Goal: Information Seeking & Learning: Learn about a topic

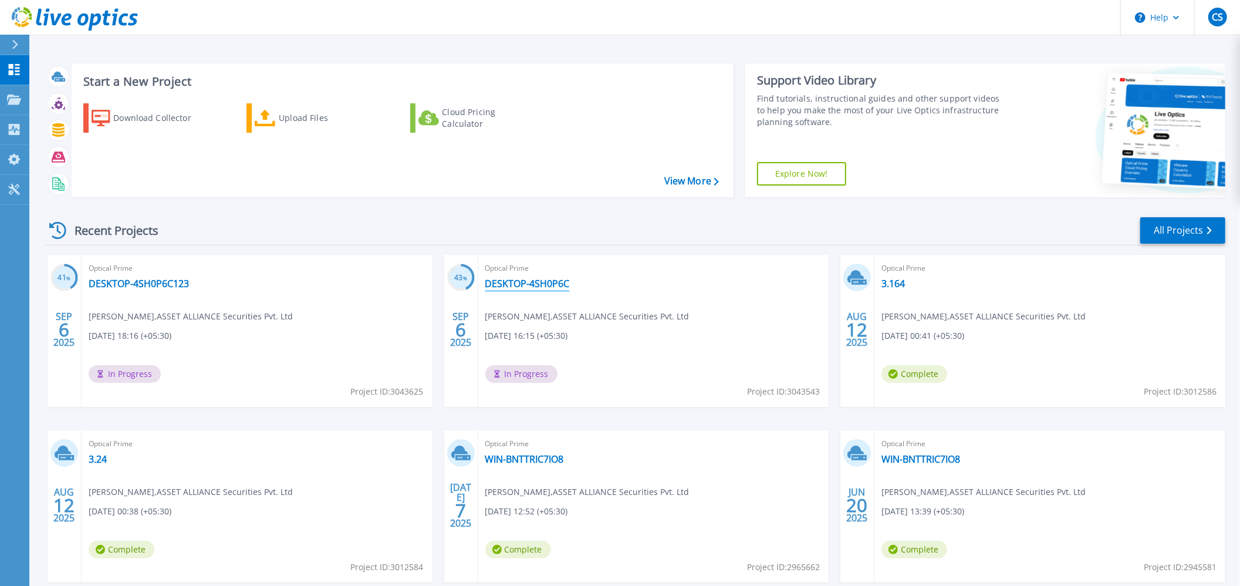
click at [531, 285] on link "DESKTOP-4SH0P6C" at bounding box center [527, 284] width 85 height 12
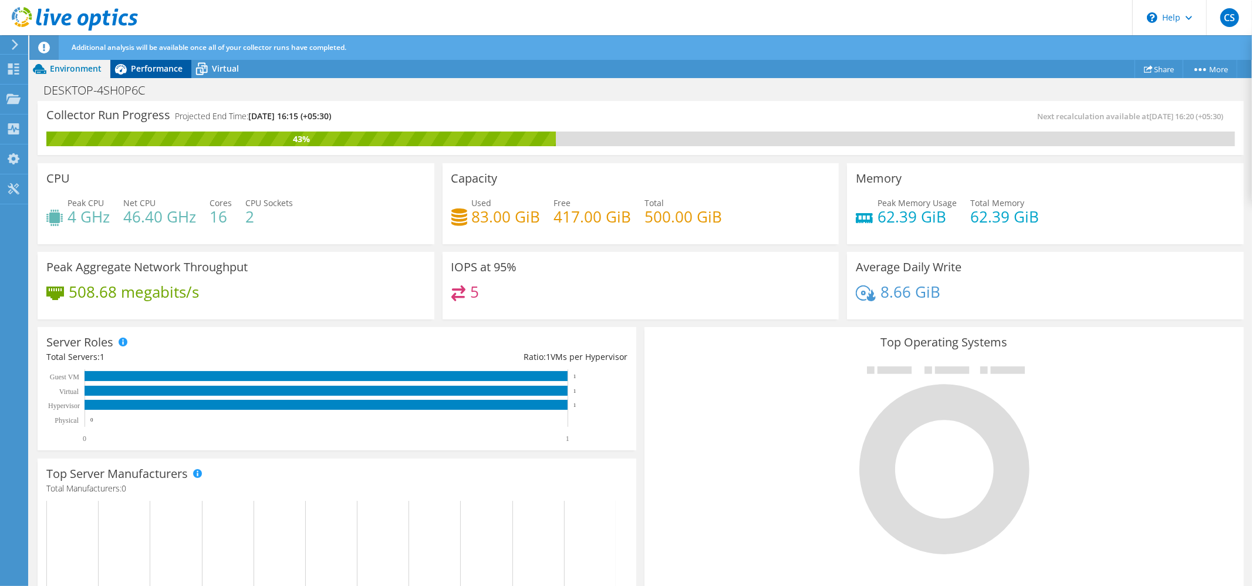
click at [155, 65] on span "Performance" at bounding box center [157, 68] width 52 height 11
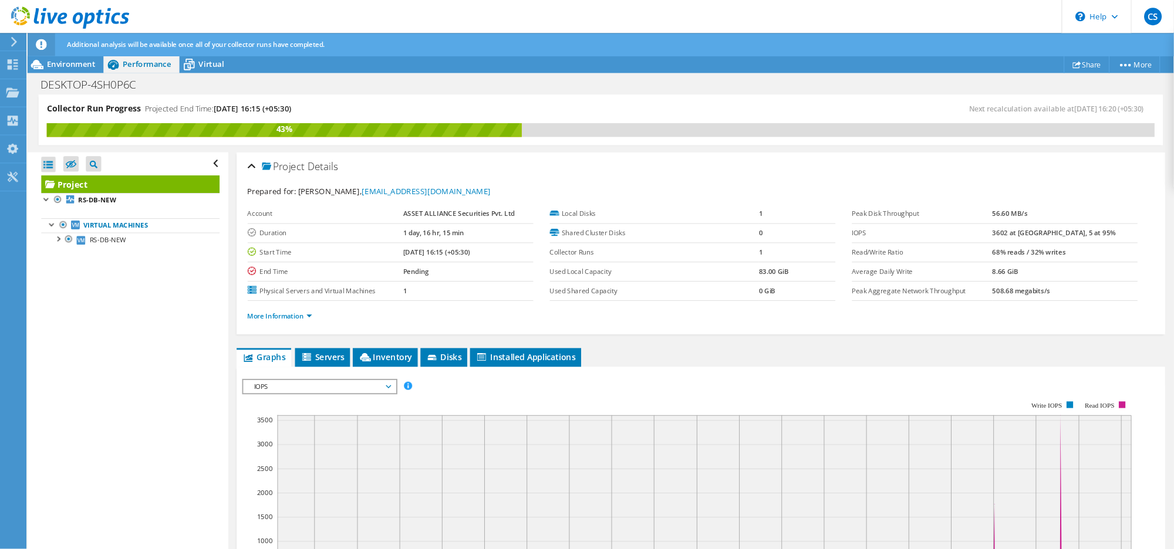
scroll to position [156, 0]
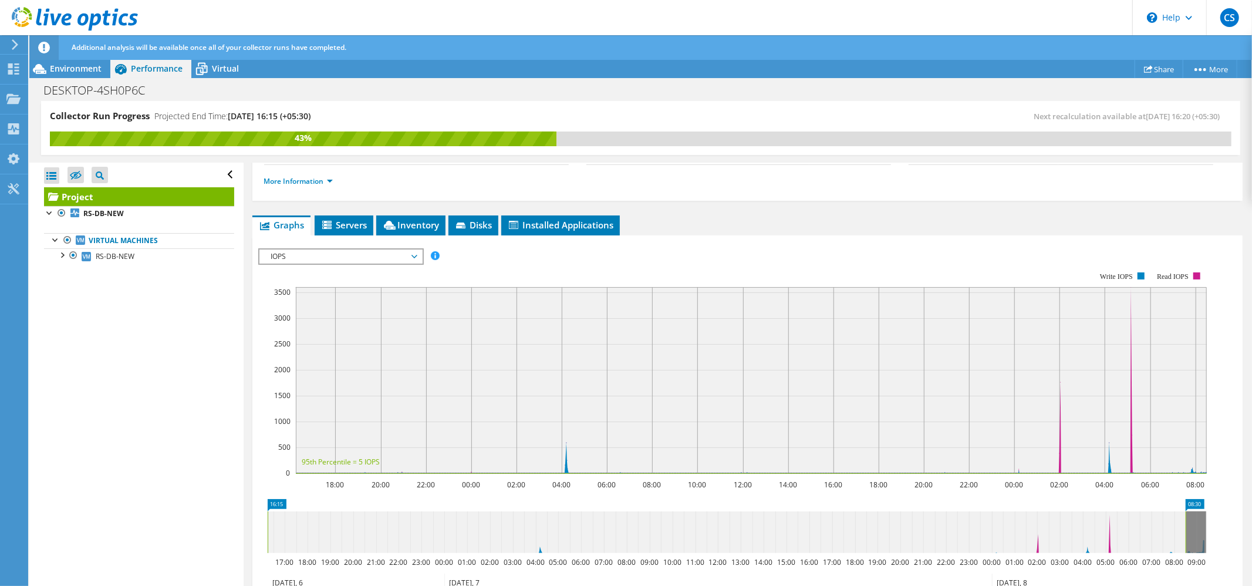
click at [390, 258] on span "IOPS" at bounding box center [340, 256] width 151 height 14
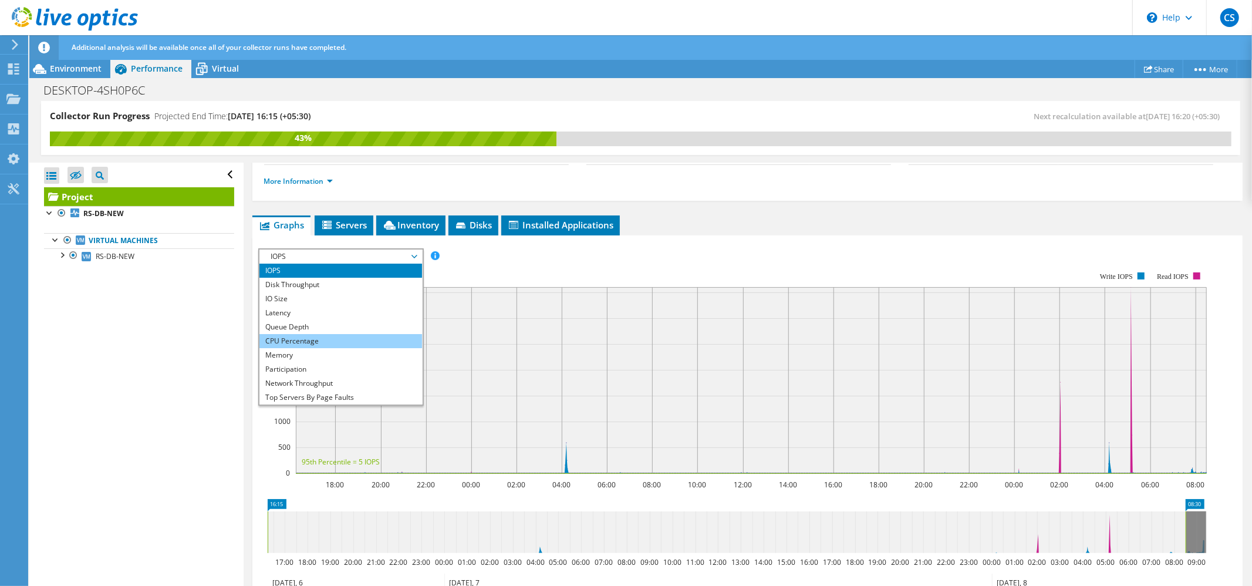
click at [306, 339] on li "CPU Percentage" at bounding box center [340, 341] width 163 height 14
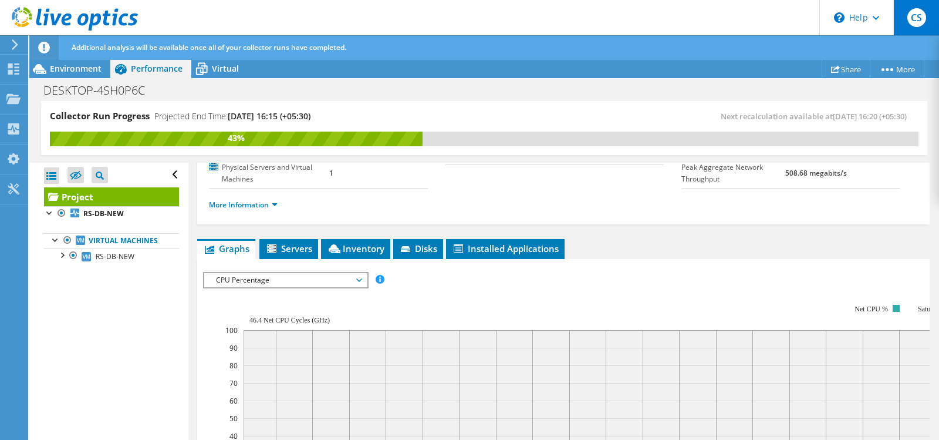
scroll to position [157, 0]
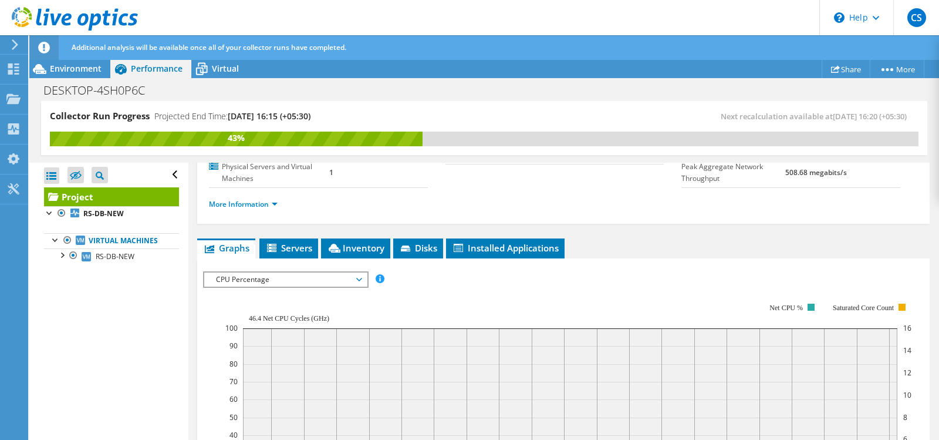
drag, startPoint x: 1215, startPoint y: 1, endPoint x: 663, endPoint y: 252, distance: 606.8
click at [663, 252] on ul "Graphs Servers Inventory Hypervisor Disks Cluster Disks Installed Applications" at bounding box center [563, 248] width 733 height 20
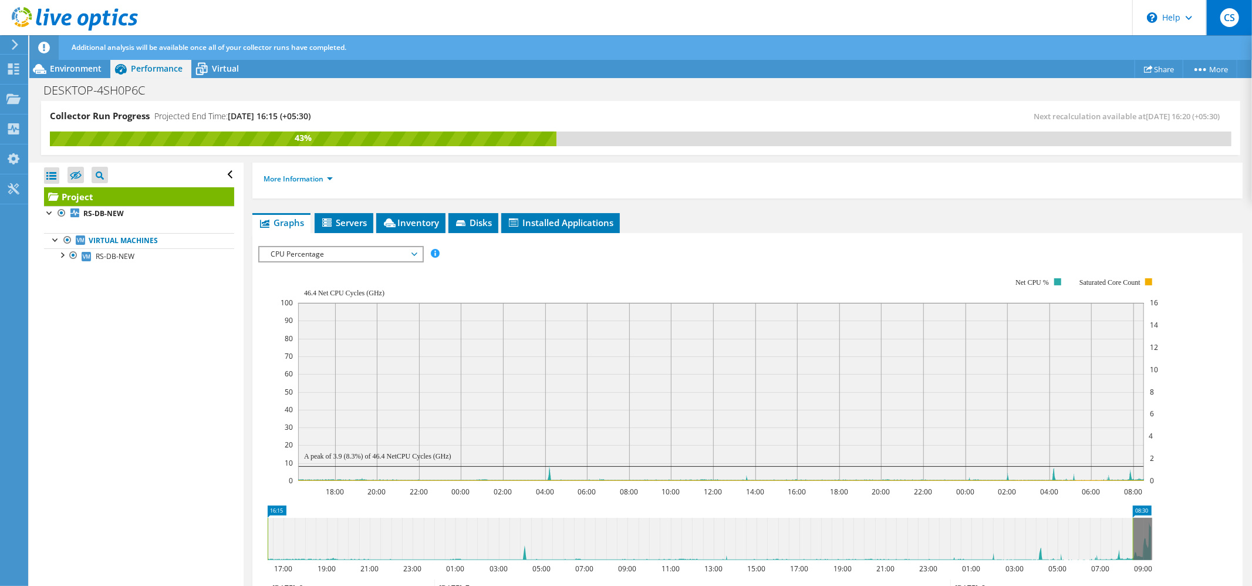
scroll to position [158, 0]
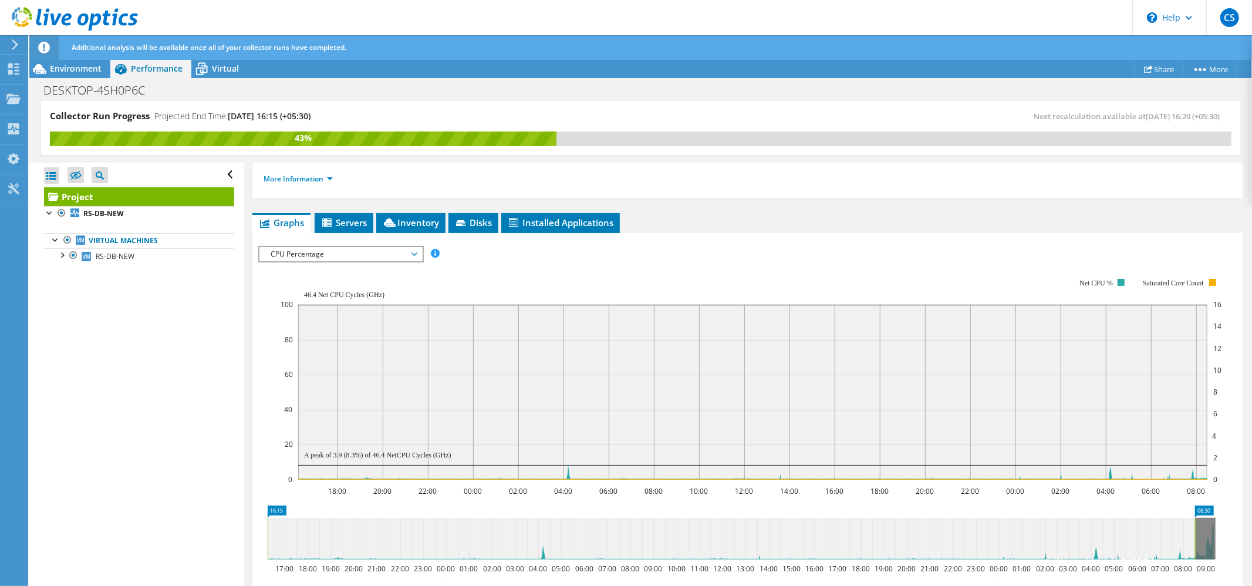
drag, startPoint x: 919, startPoint y: 0, endPoint x: 836, endPoint y: 242, distance: 256.2
click at [836, 242] on div "IOPS Disk Throughput IO Size Latency Queue Depth CPU Percentage Memory Page Fau…" at bounding box center [747, 448] width 979 height 416
click at [351, 263] on rect at bounding box center [752, 379] width 942 height 235
click at [350, 256] on span "CPU Percentage" at bounding box center [340, 254] width 151 height 14
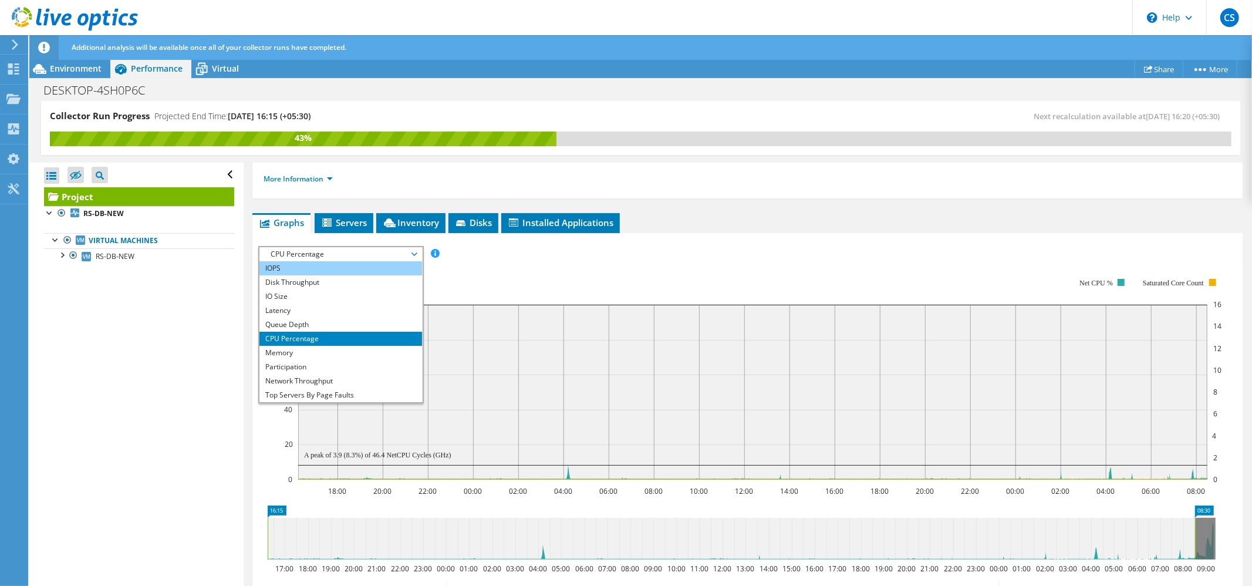
click at [305, 271] on li "IOPS" at bounding box center [340, 268] width 163 height 14
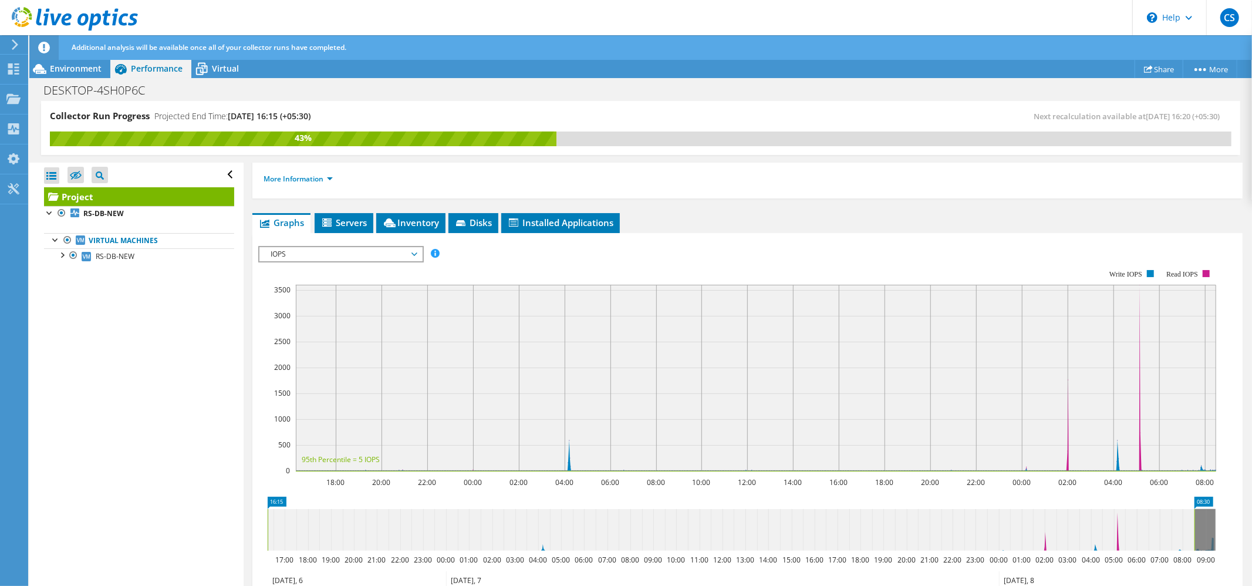
click at [384, 255] on span "IOPS" at bounding box center [340, 254] width 151 height 14
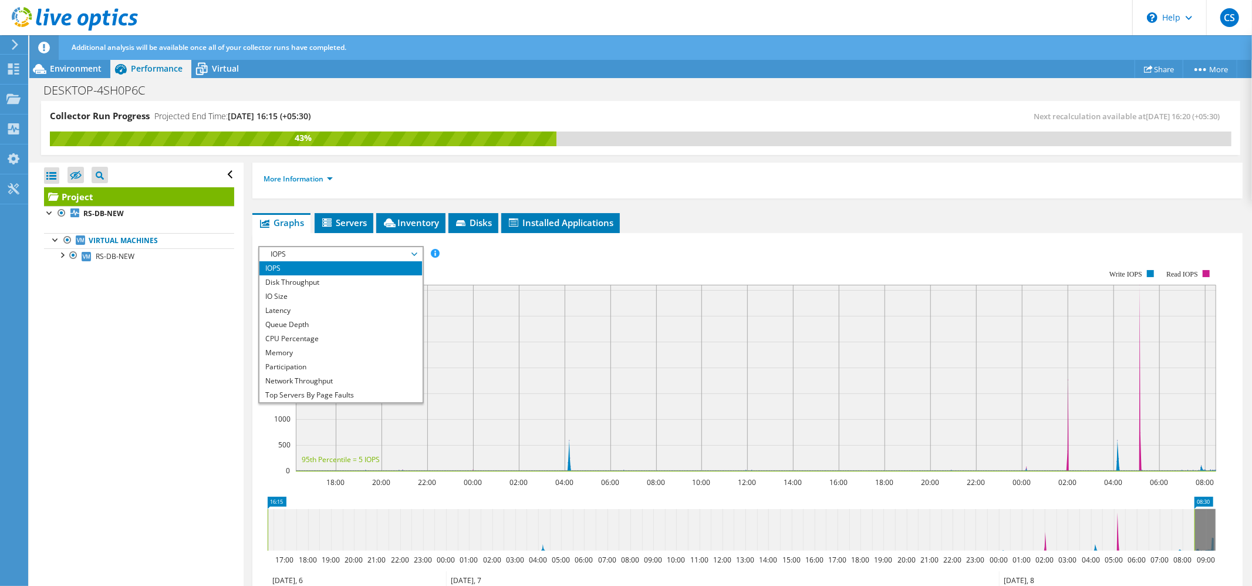
scroll to position [42, 0]
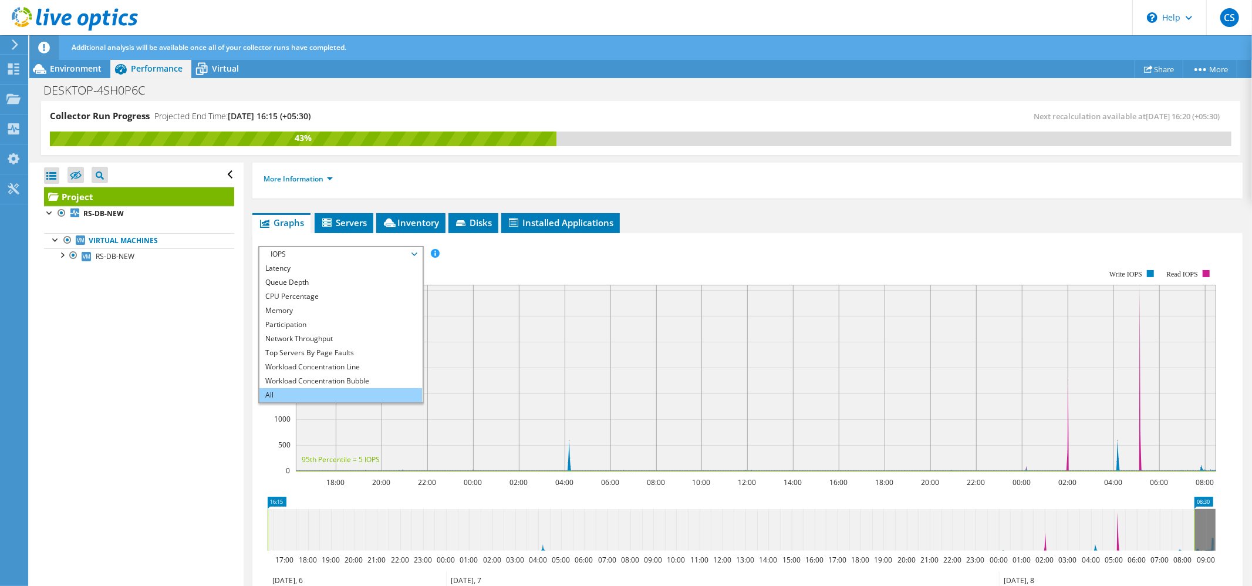
click at [309, 391] on li "All" at bounding box center [340, 395] width 163 height 14
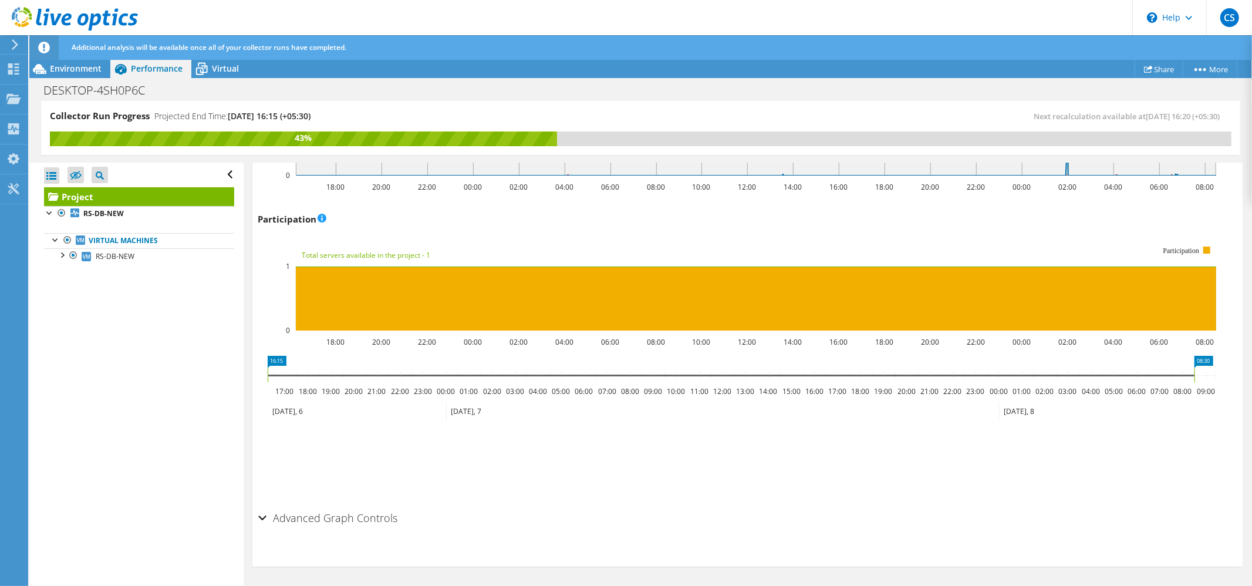
scroll to position [0, 0]
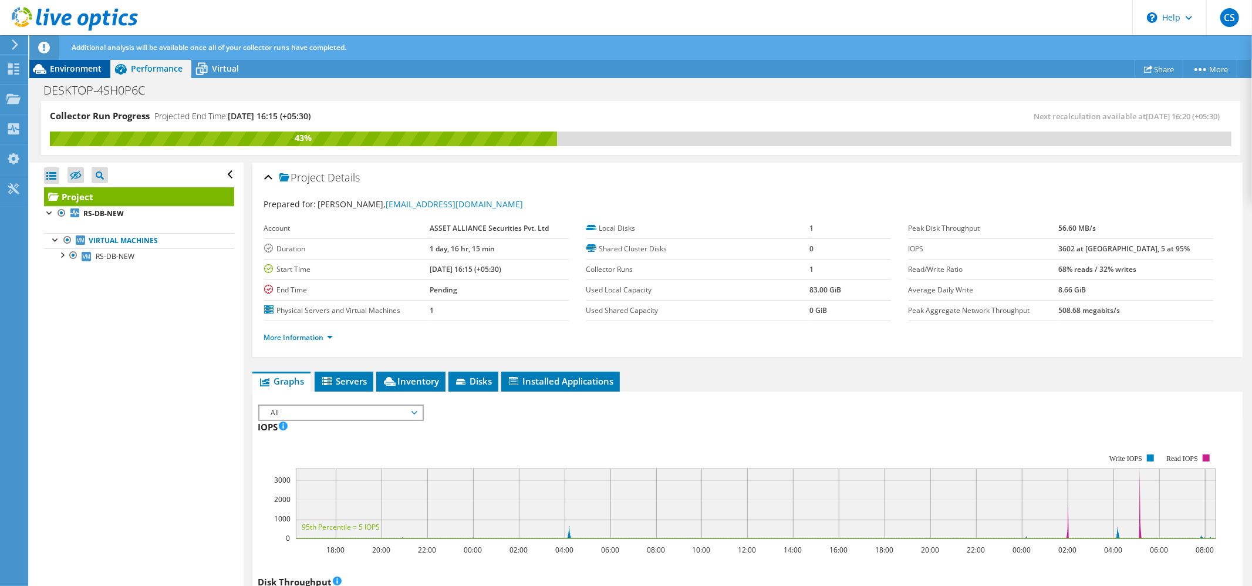
click at [92, 74] on div "Environment" at bounding box center [69, 68] width 81 height 19
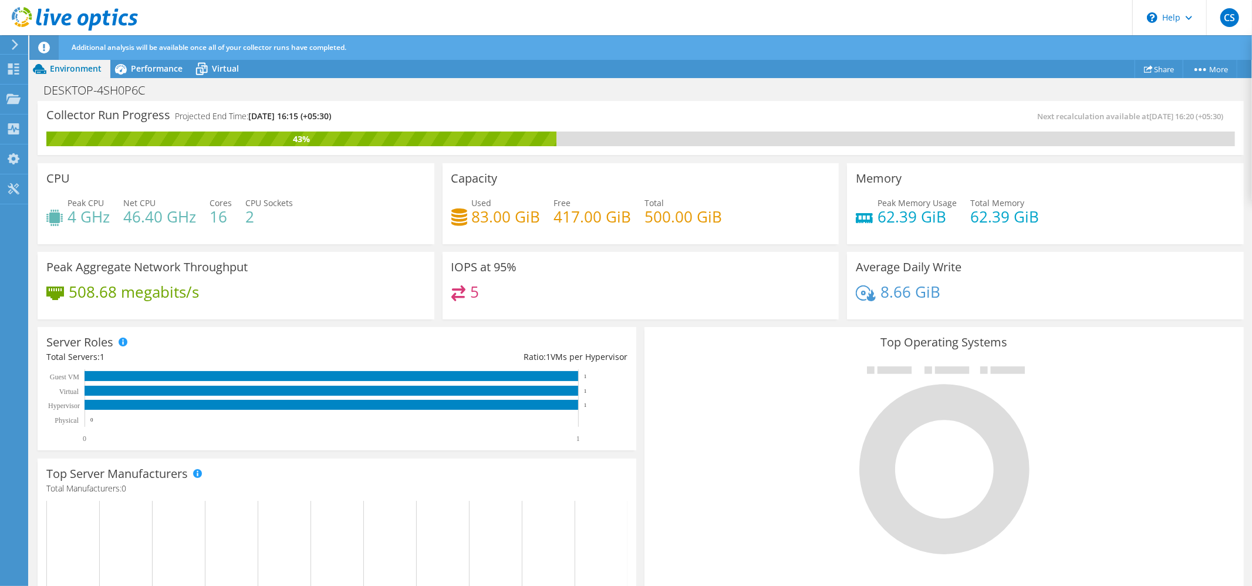
scroll to position [391, 0]
click at [154, 70] on span "Performance" at bounding box center [157, 68] width 52 height 11
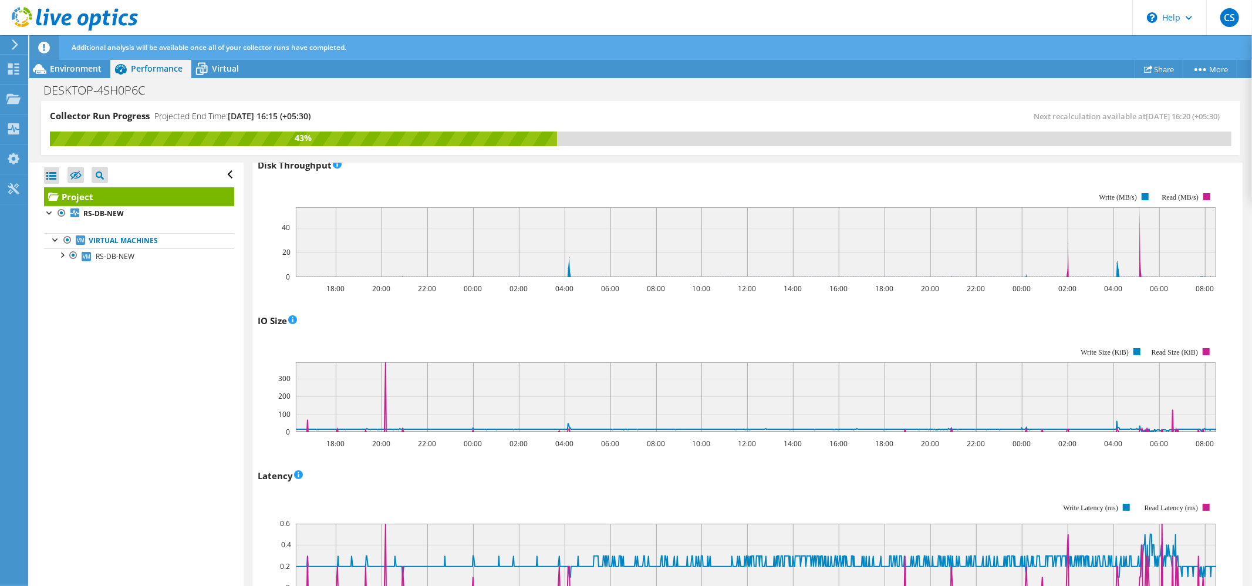
scroll to position [0, 0]
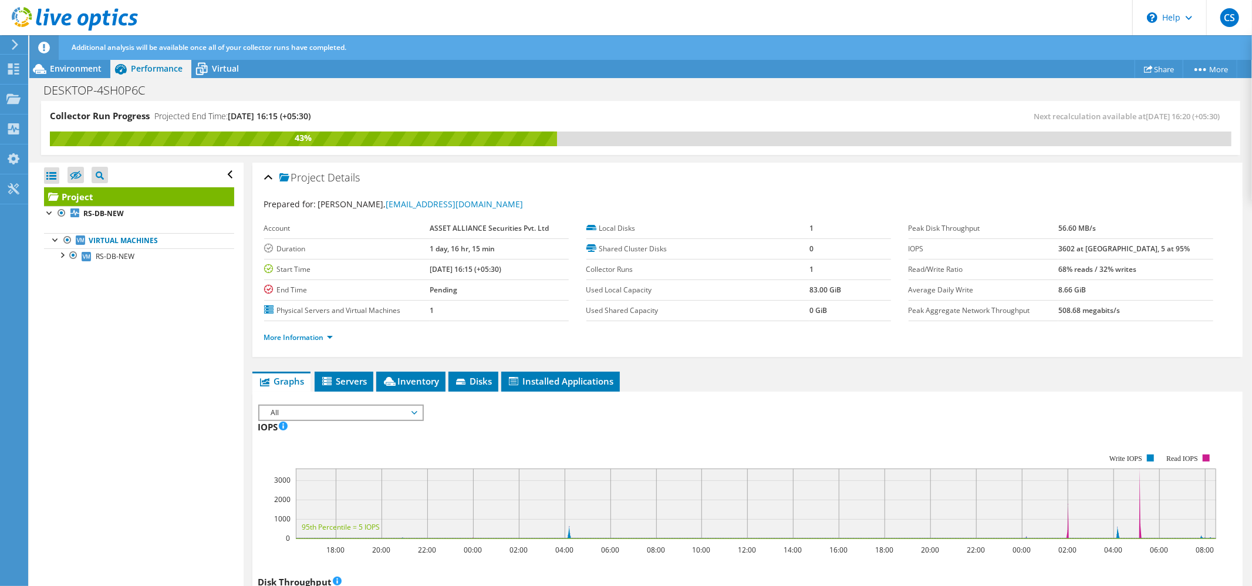
click at [396, 414] on span "All" at bounding box center [340, 413] width 151 height 14
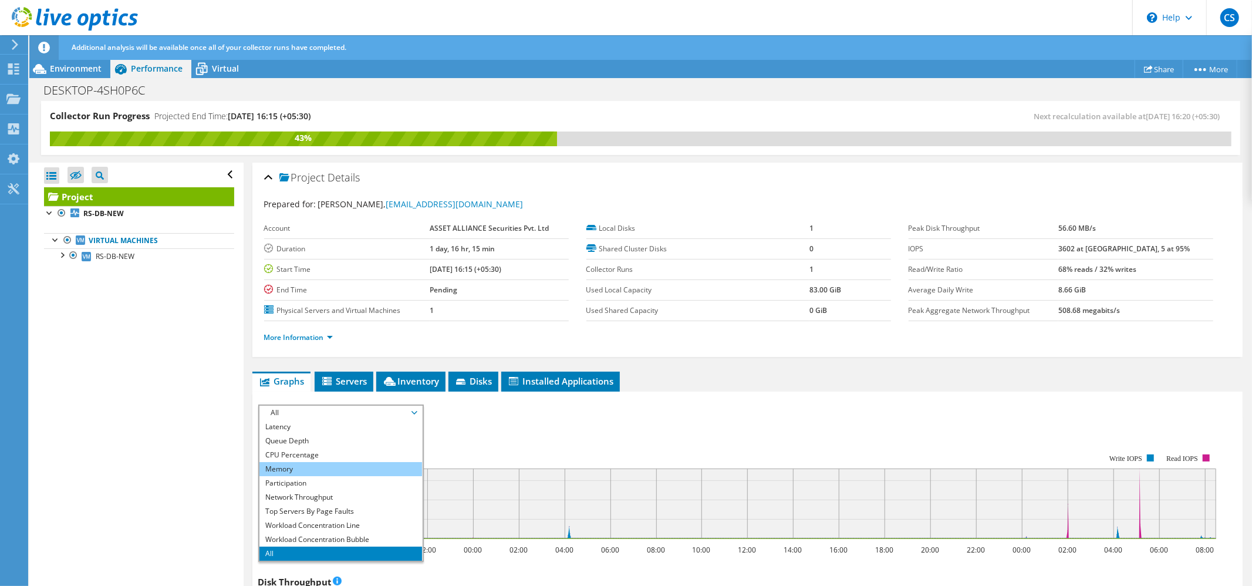
click at [291, 473] on li "Memory" at bounding box center [340, 469] width 163 height 14
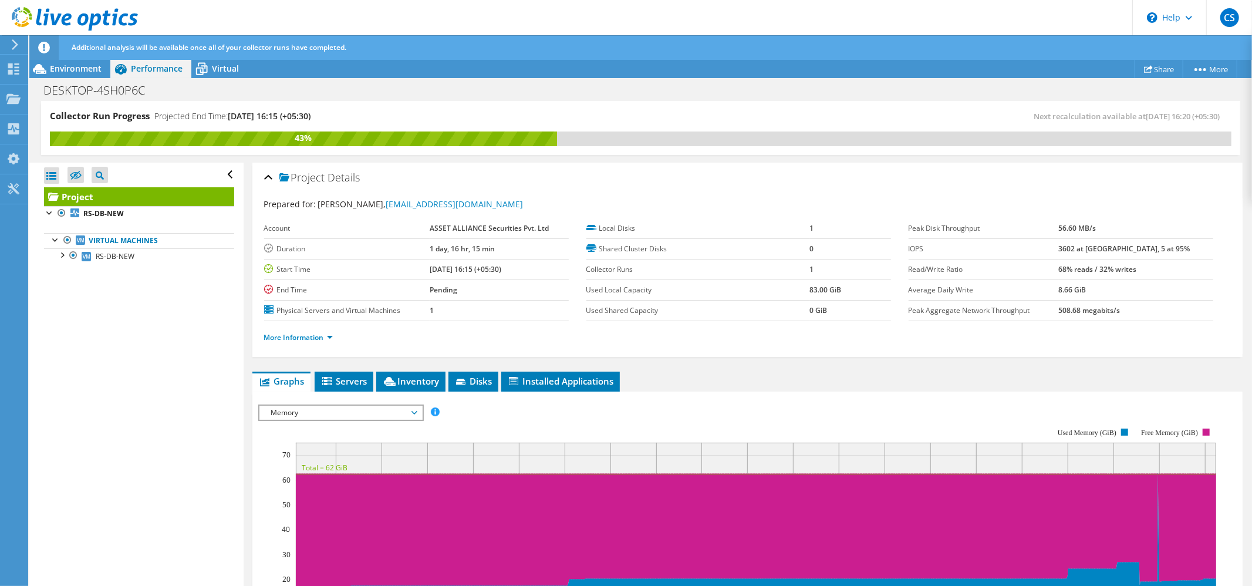
scroll to position [130, 0]
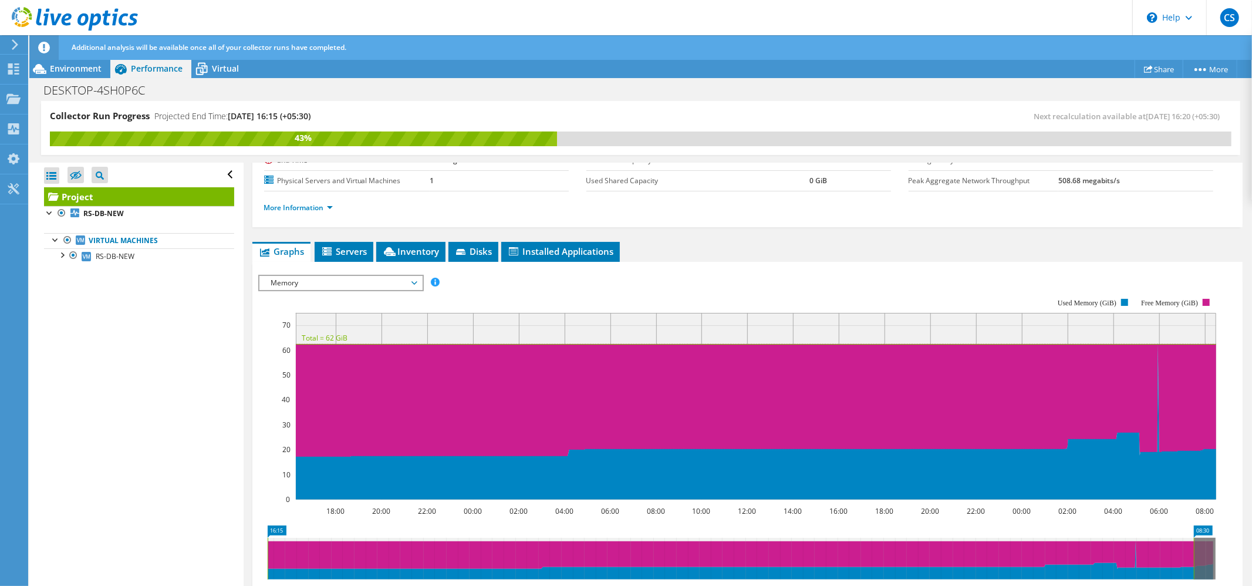
click at [400, 284] on span "Memory" at bounding box center [340, 283] width 151 height 14
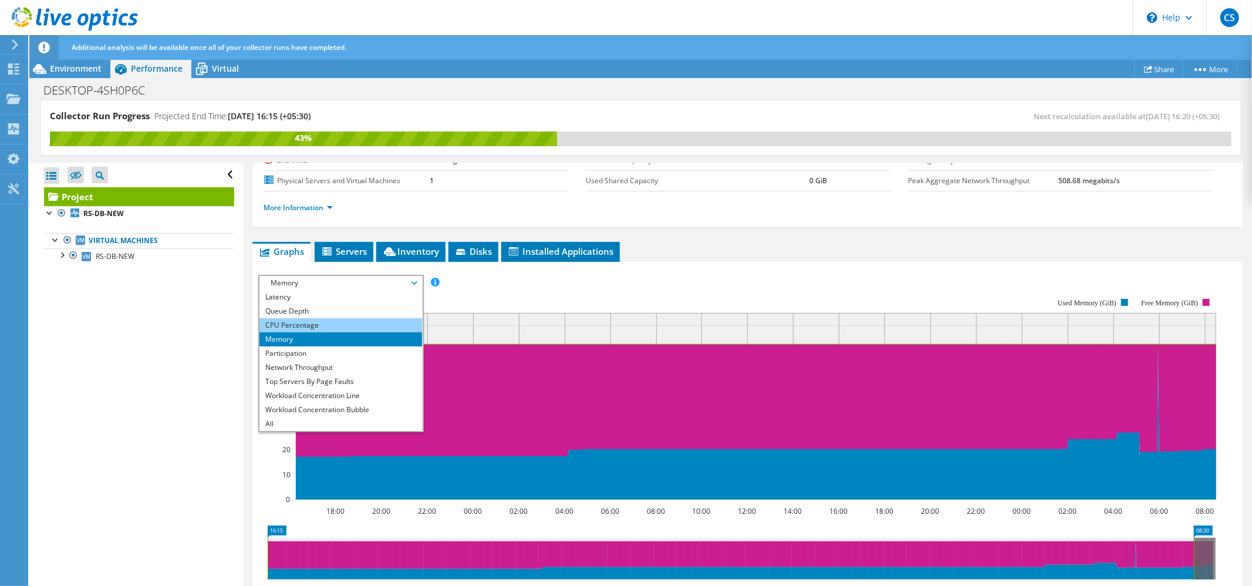
click at [297, 325] on li "CPU Percentage" at bounding box center [340, 325] width 163 height 14
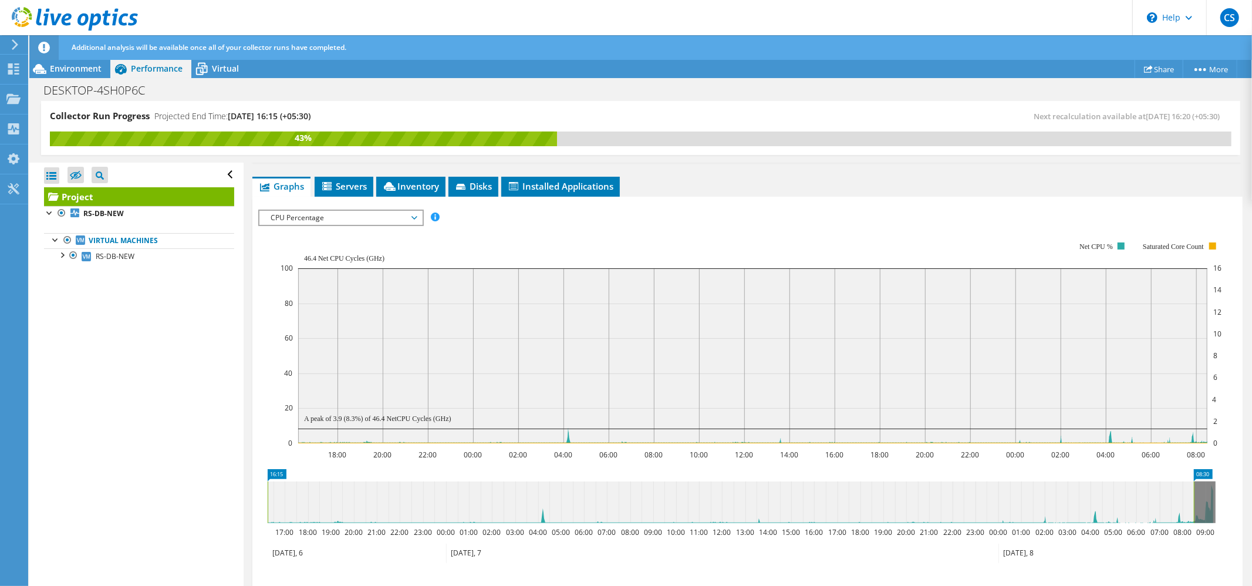
scroll to position [198, 0]
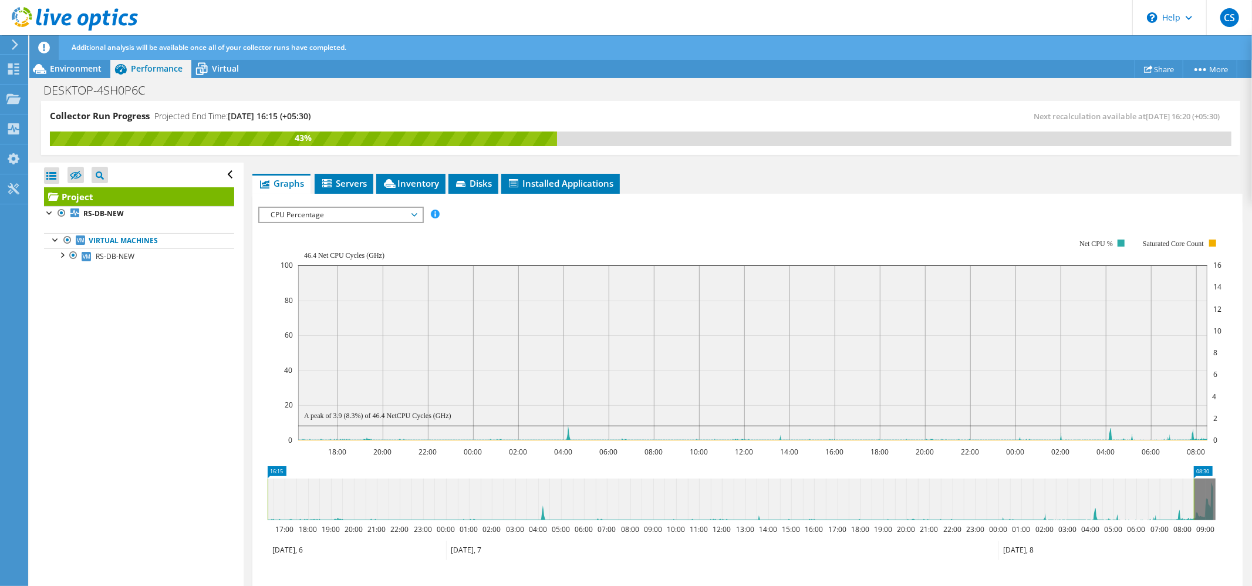
click at [402, 214] on span "CPU Percentage" at bounding box center [340, 215] width 151 height 14
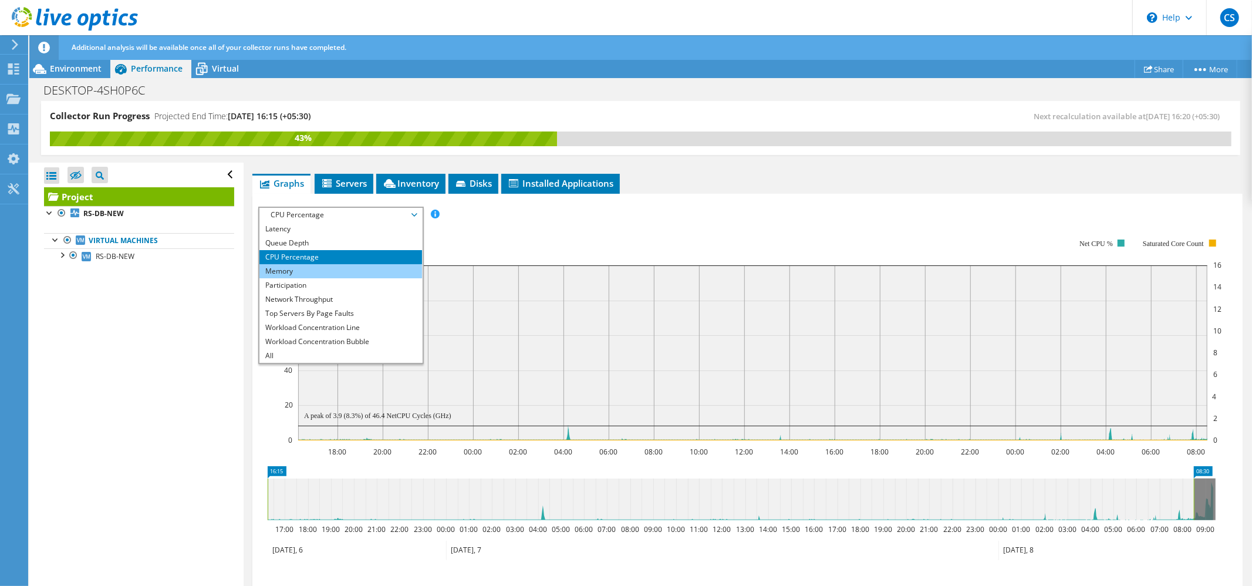
click at [306, 272] on li "Memory" at bounding box center [340, 271] width 163 height 14
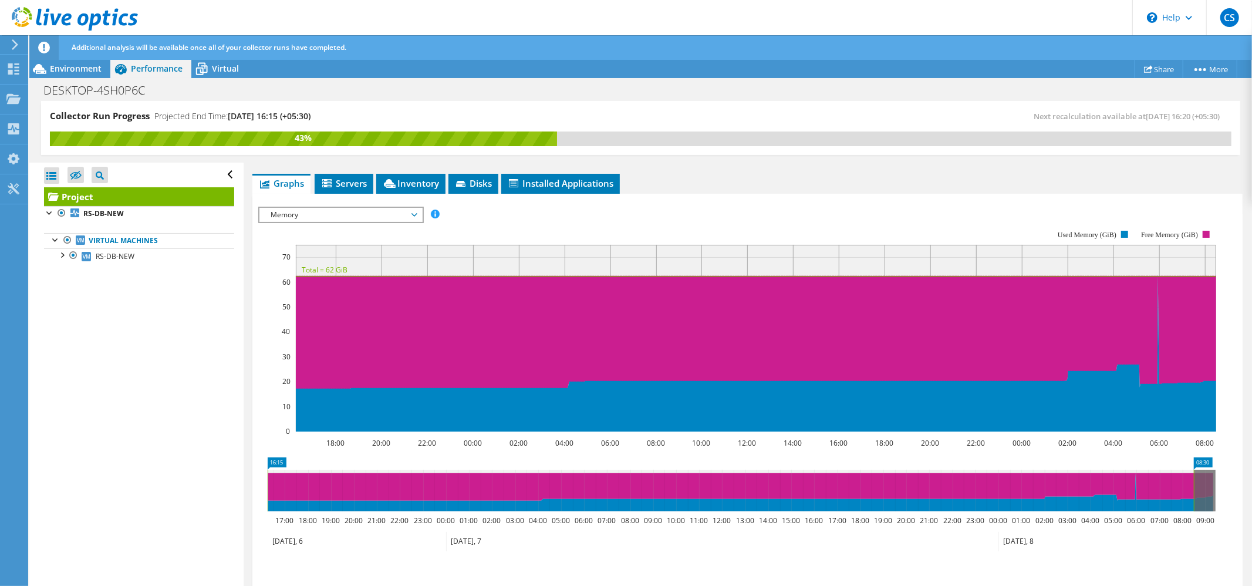
click at [369, 216] on span "Memory" at bounding box center [340, 215] width 151 height 14
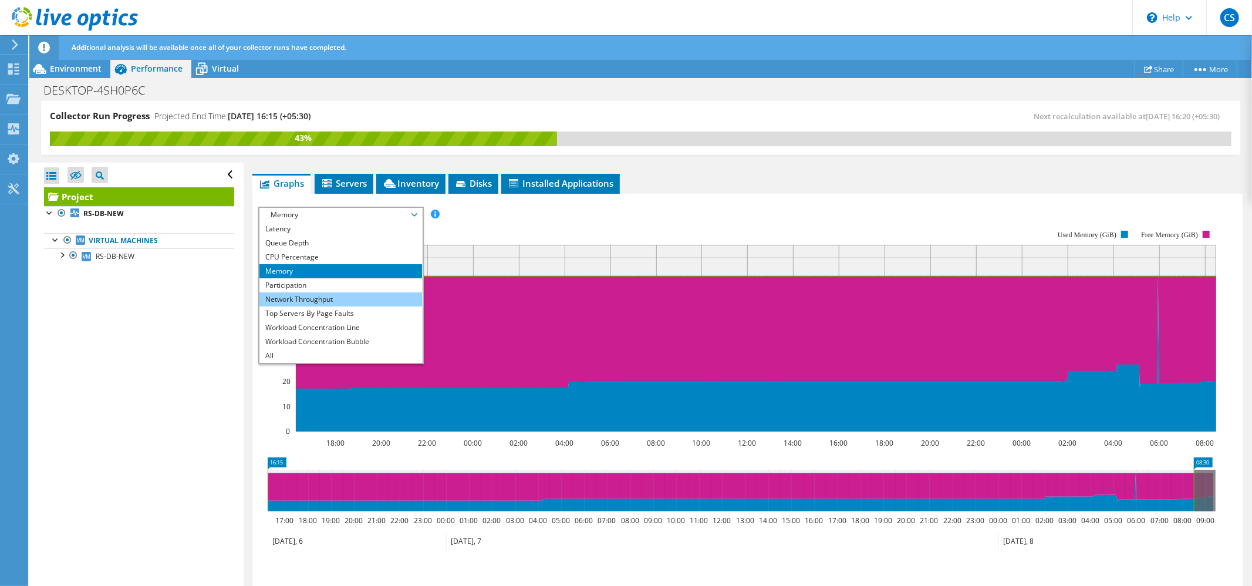
click at [376, 296] on li "Network Throughput" at bounding box center [340, 299] width 163 height 14
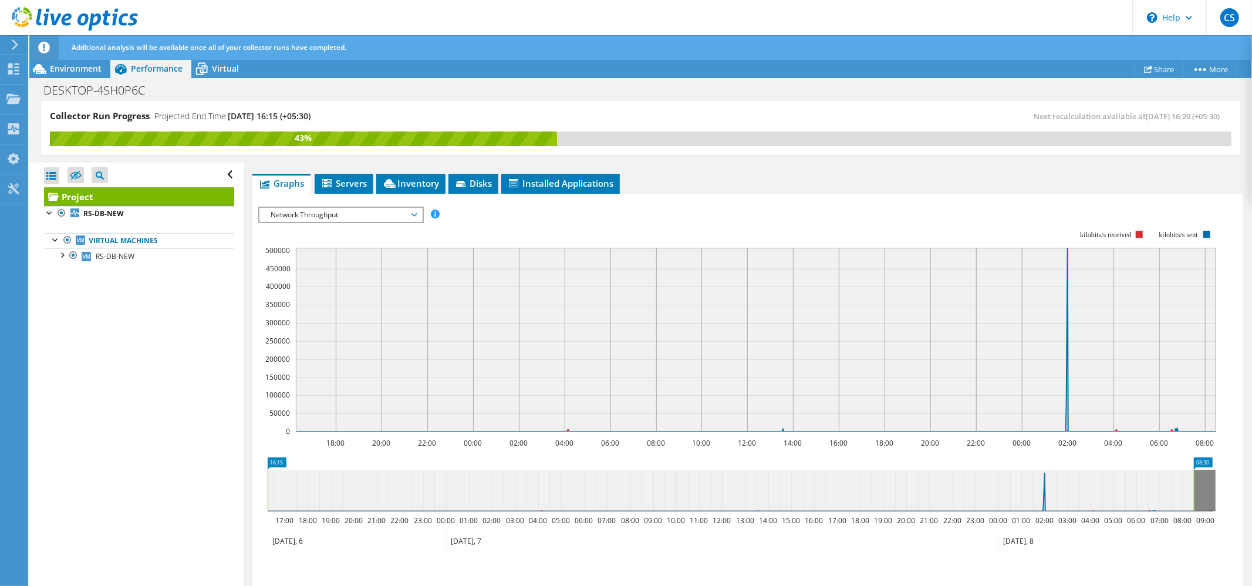
click at [325, 220] on span "Network Throughput" at bounding box center [340, 215] width 151 height 14
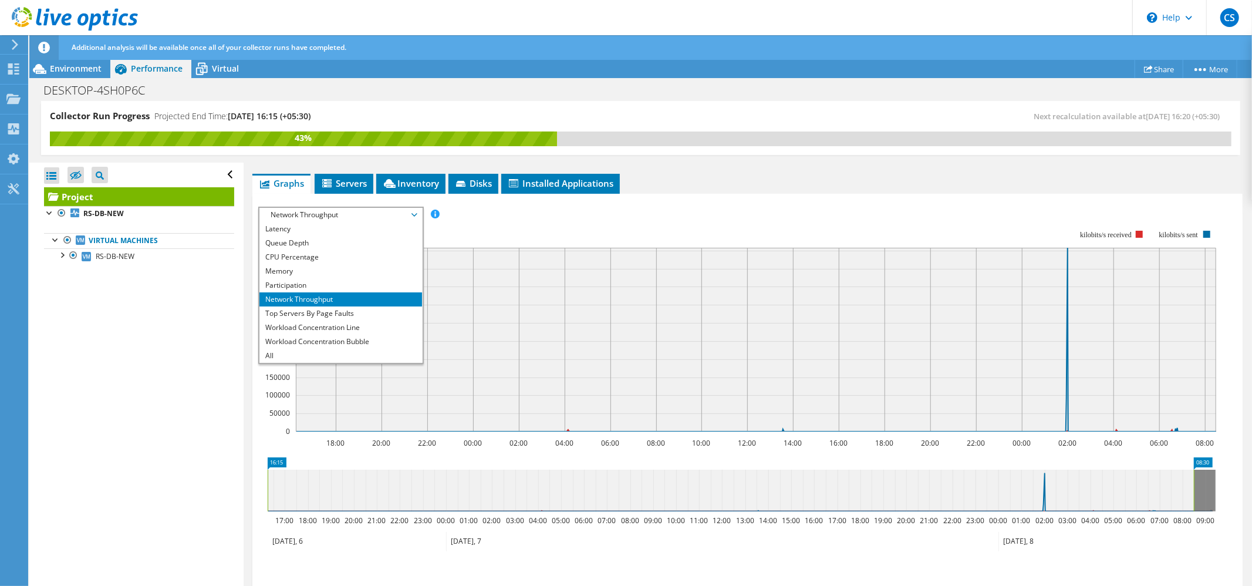
scroll to position [0, 0]
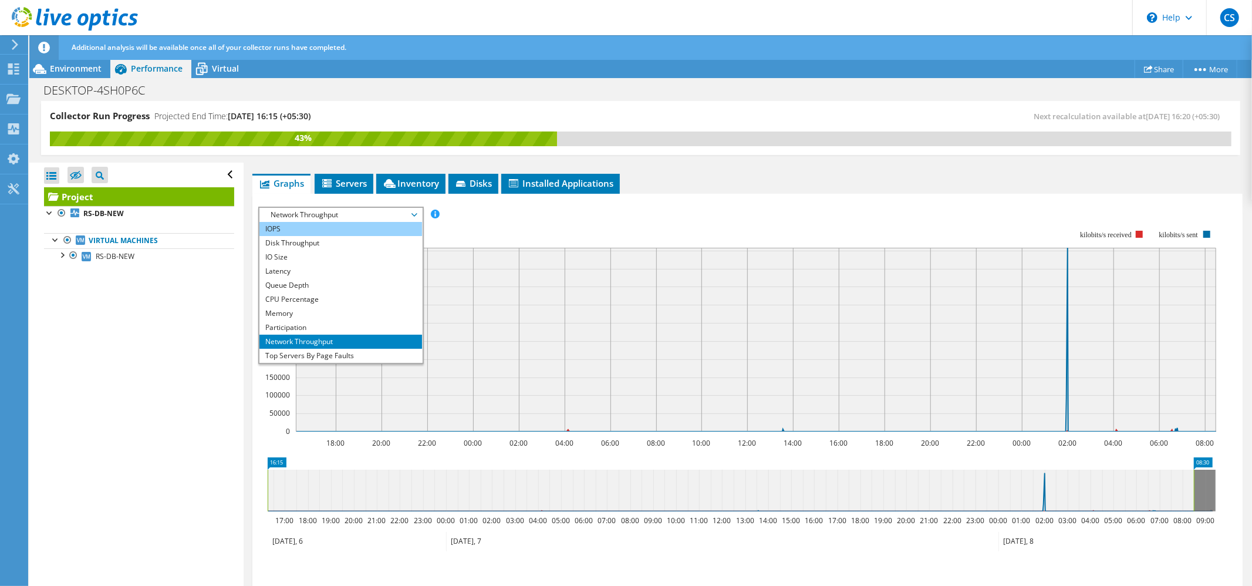
click at [309, 231] on li "IOPS" at bounding box center [340, 229] width 163 height 14
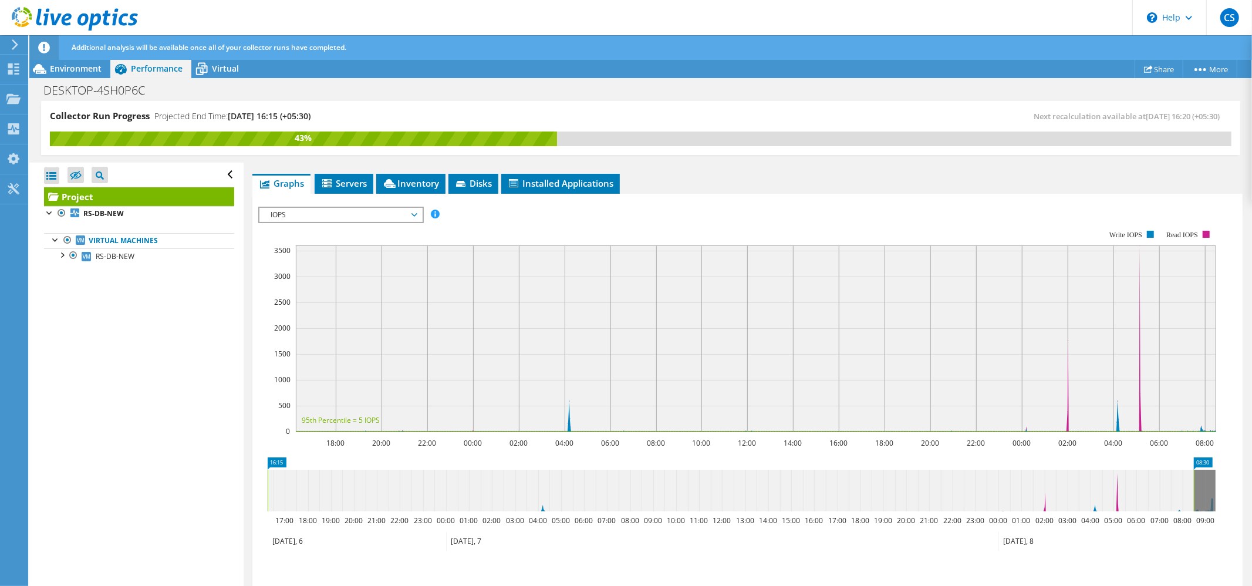
click at [404, 217] on span "IOPS" at bounding box center [340, 215] width 151 height 14
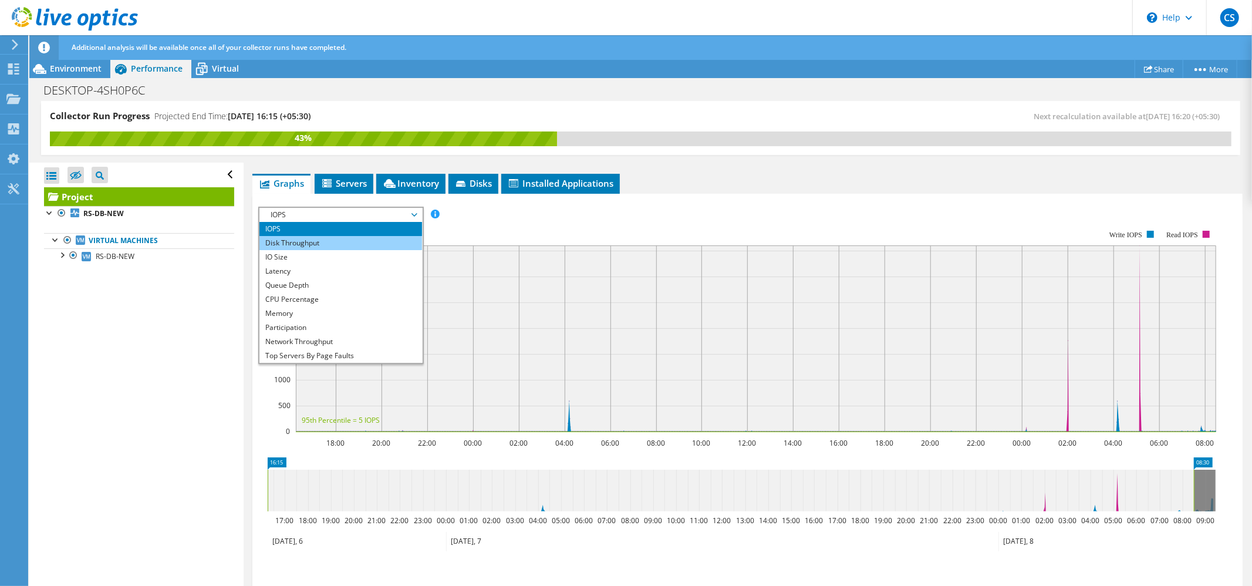
click at [348, 242] on li "Disk Throughput" at bounding box center [340, 243] width 163 height 14
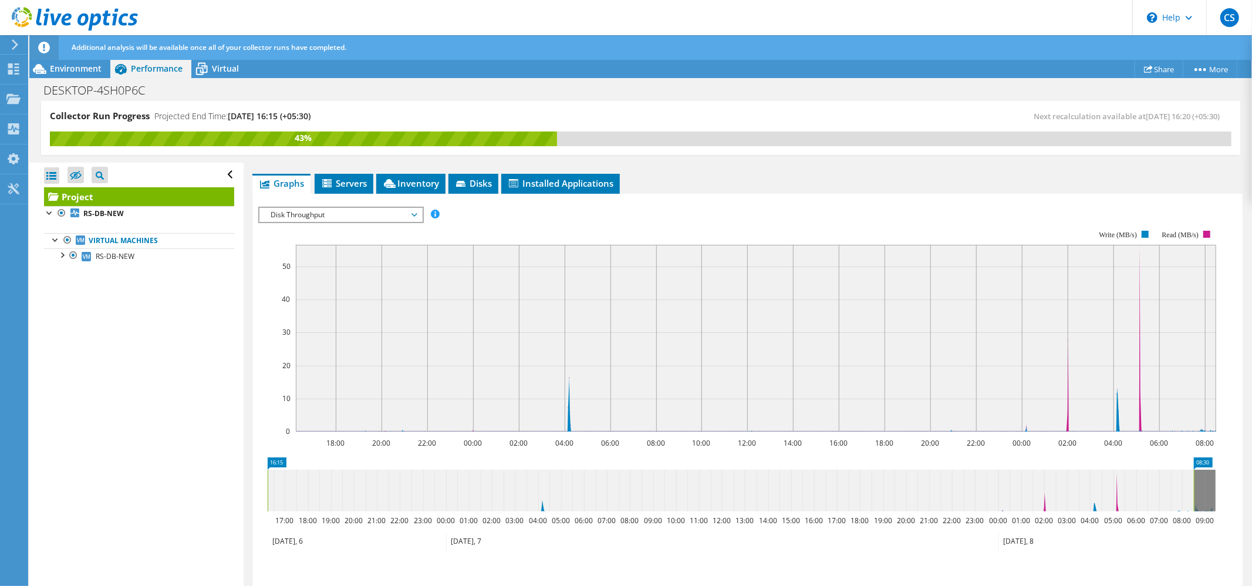
click at [383, 219] on span "Disk Throughput" at bounding box center [340, 215] width 151 height 14
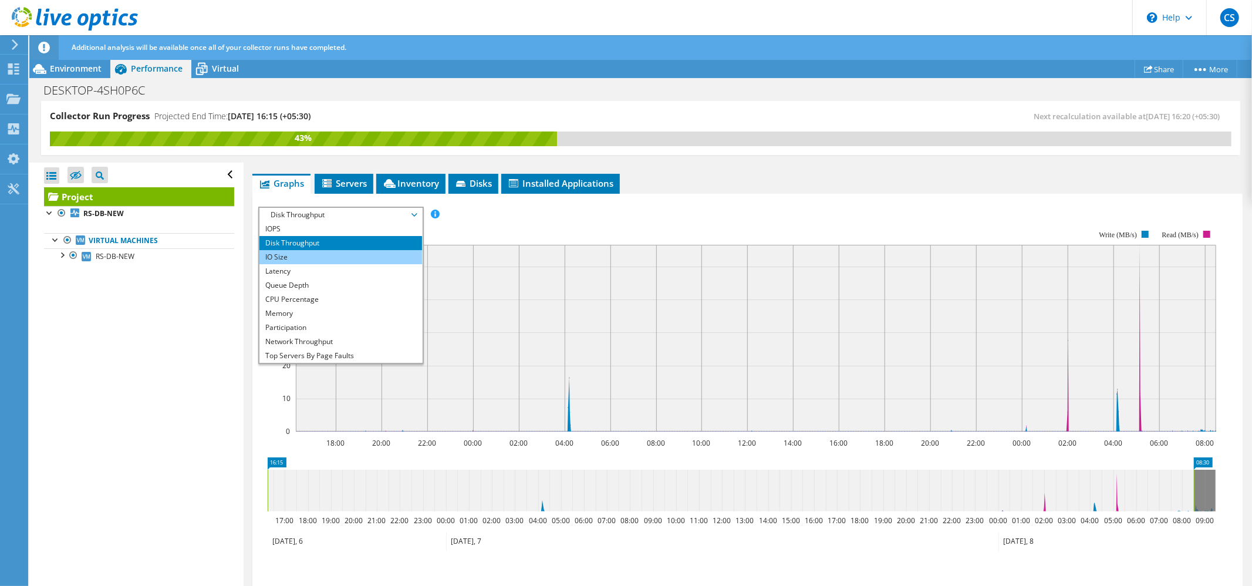
click at [320, 252] on li "IO Size" at bounding box center [340, 257] width 163 height 14
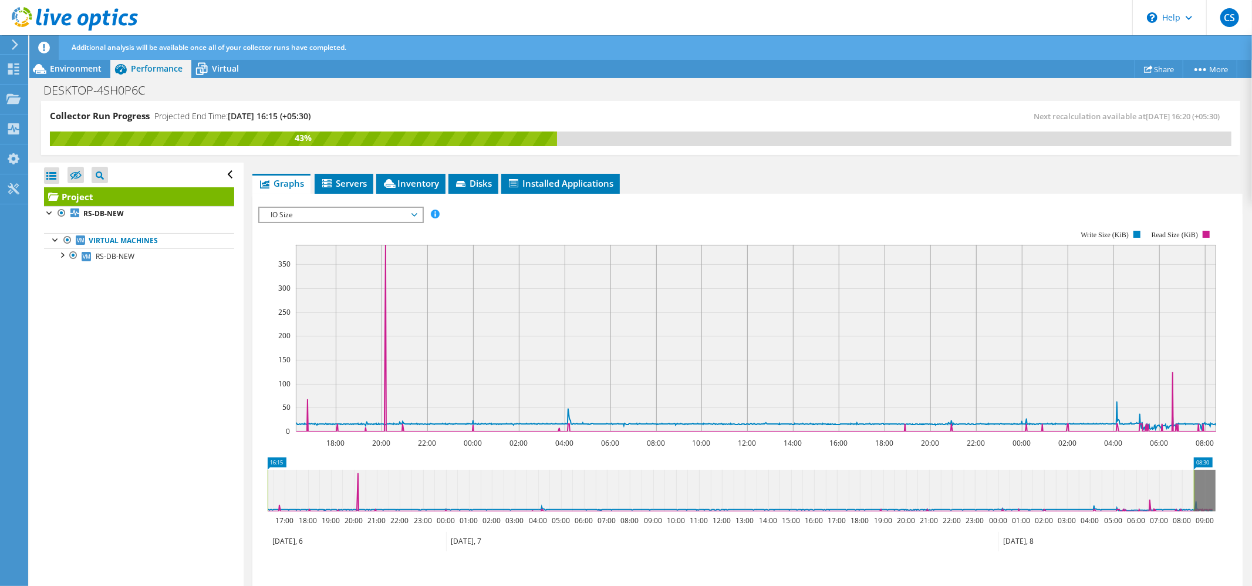
click at [380, 214] on span "IO Size" at bounding box center [340, 215] width 151 height 14
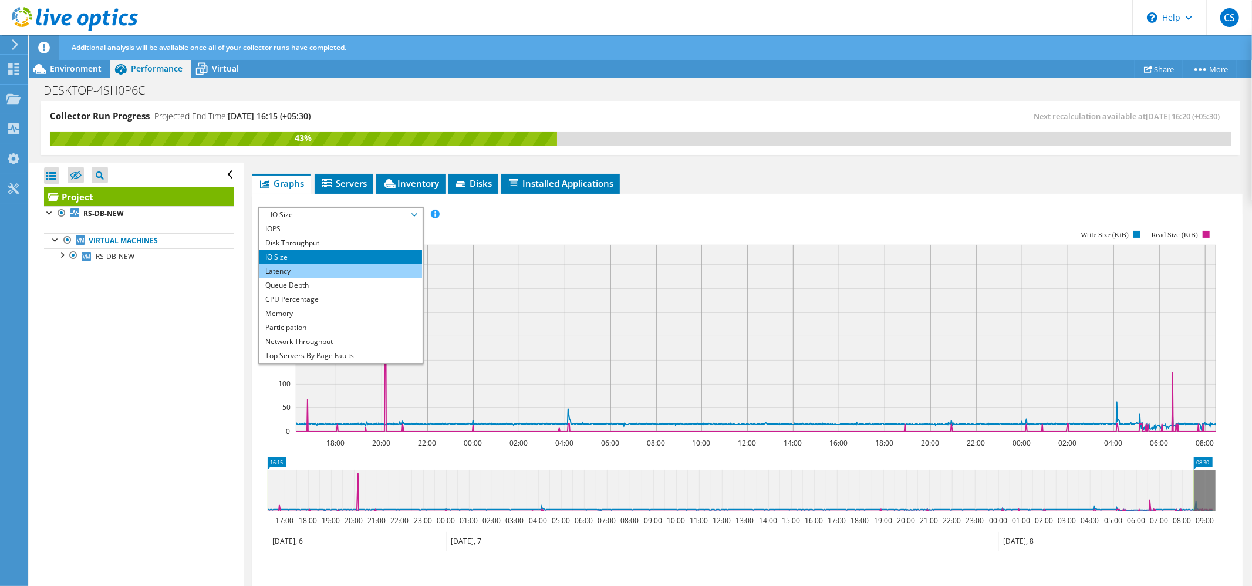
click at [335, 276] on li "Latency" at bounding box center [340, 271] width 163 height 14
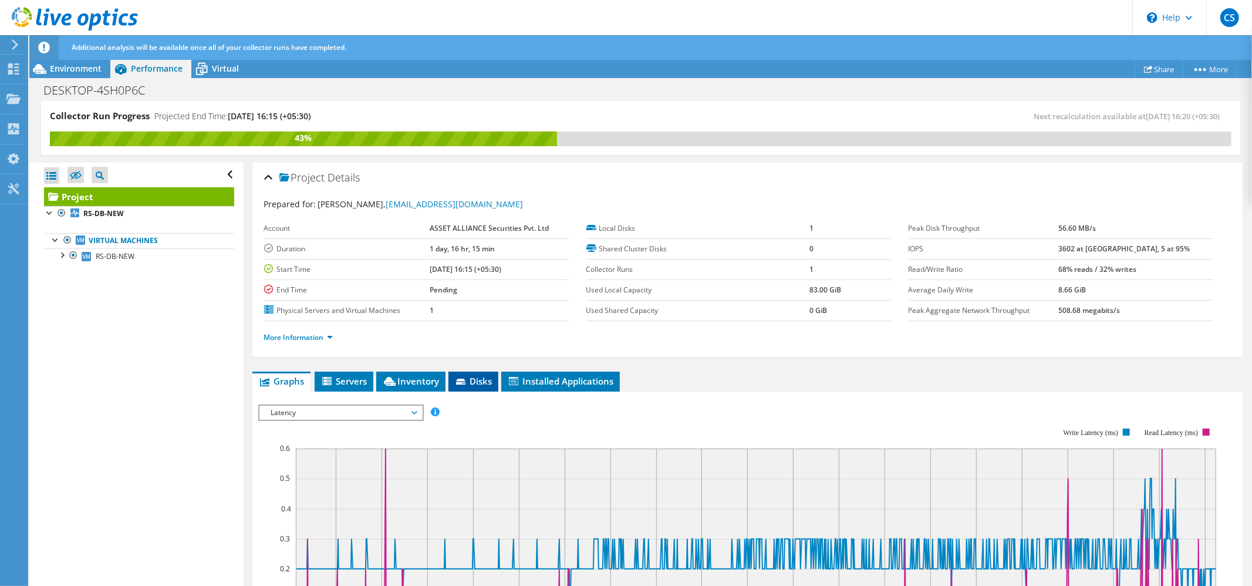
click at [461, 386] on icon at bounding box center [462, 383] width 12 height 8
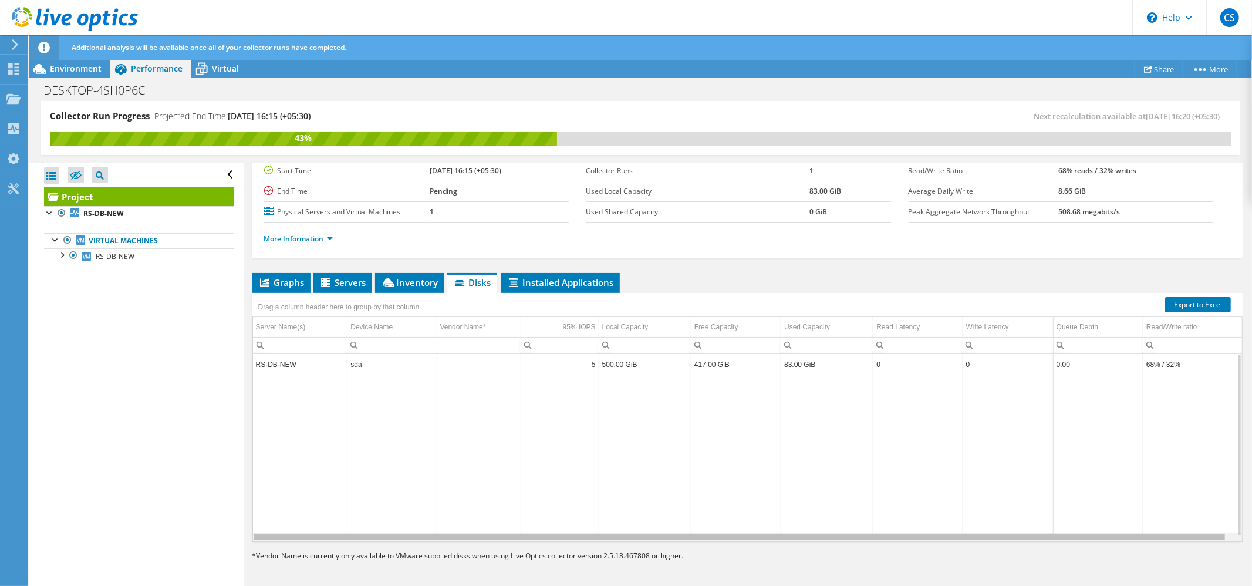
scroll to position [0, 4]
drag, startPoint x: 442, startPoint y: 540, endPoint x: 964, endPoint y: 544, distance: 521.9
click at [964, 544] on body "CS End User chandan singh chandan@lmspl.com ASSET ALLIANCE Securities Pvt. Ltd …" at bounding box center [626, 293] width 1252 height 586
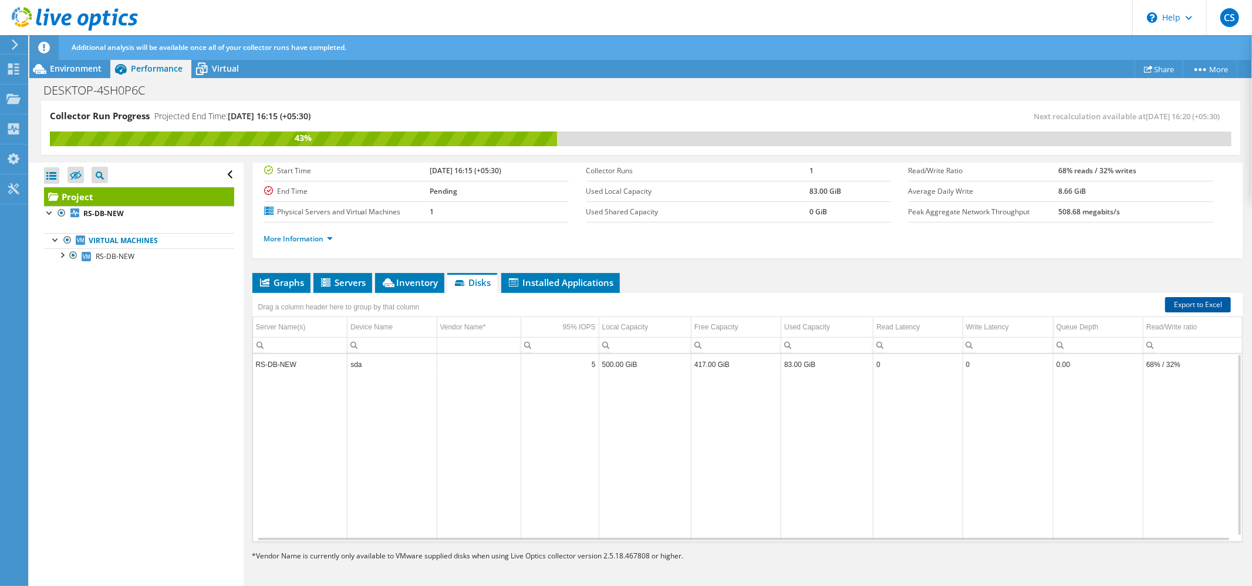
click at [1187, 308] on link "Export to Excel" at bounding box center [1198, 304] width 66 height 15
click at [303, 240] on link "More Information" at bounding box center [298, 239] width 69 height 10
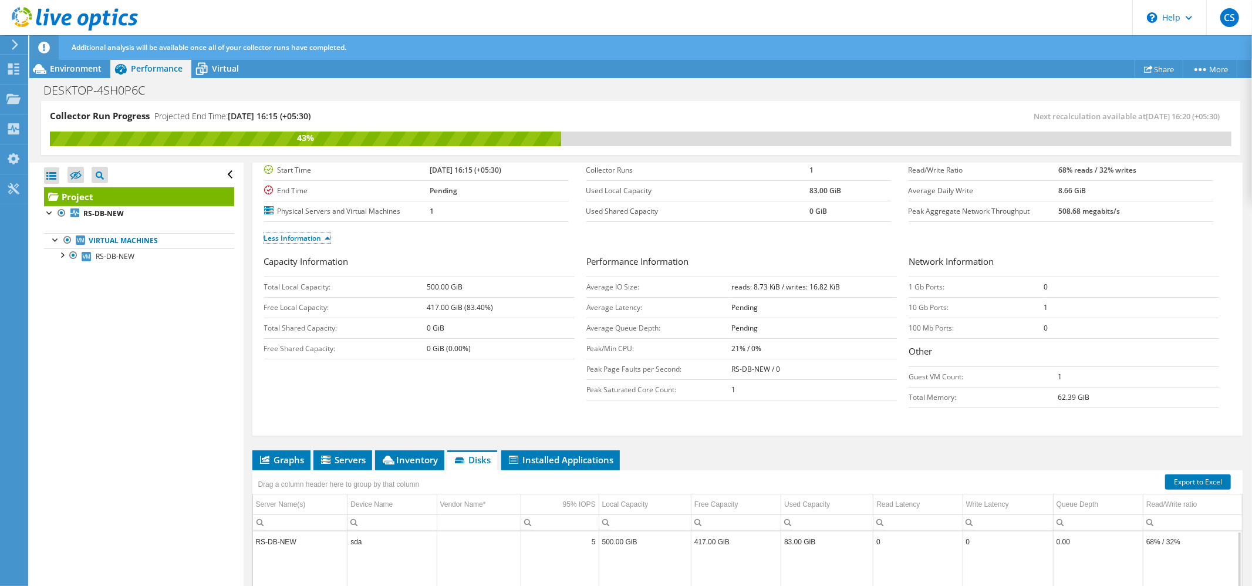
scroll to position [256, 0]
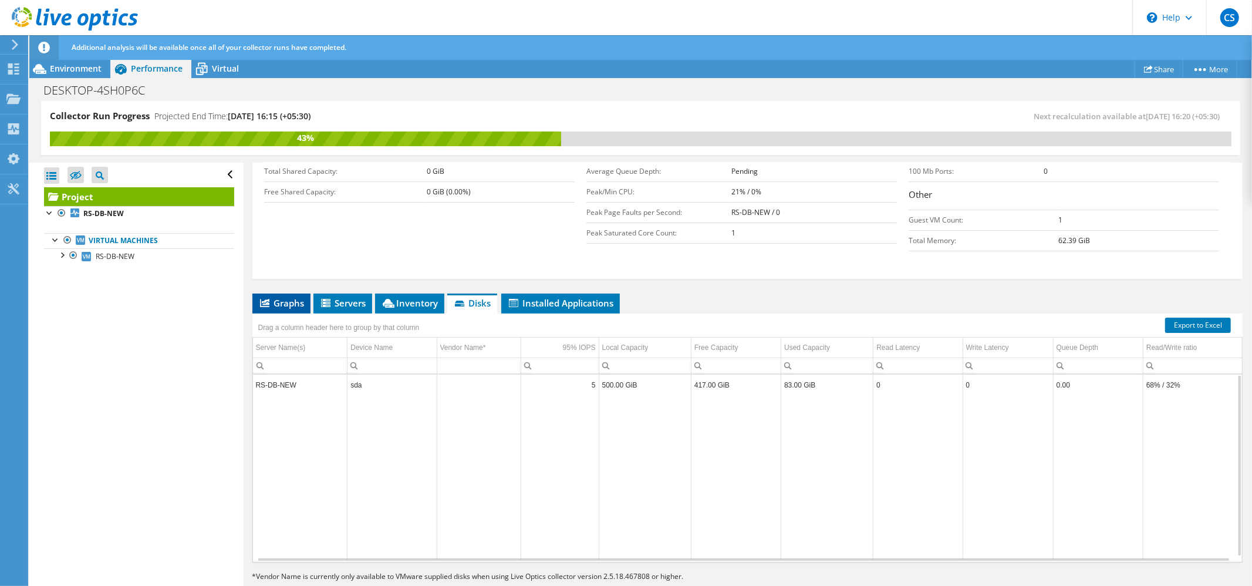
click at [279, 306] on span "Graphs" at bounding box center [281, 303] width 46 height 12
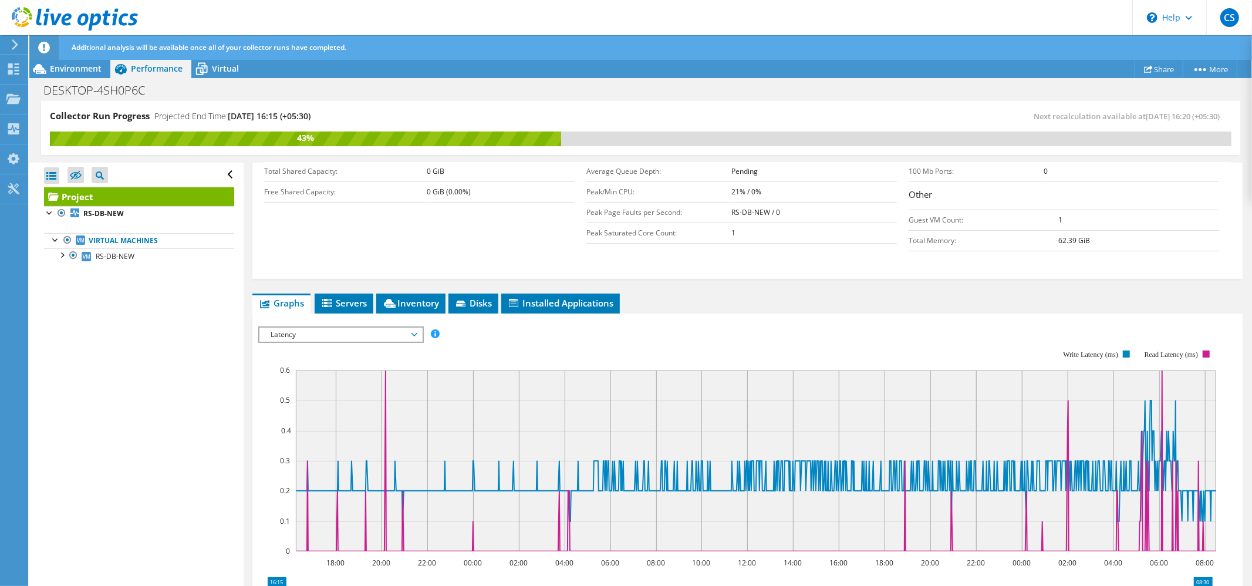
click at [355, 339] on span "Latency" at bounding box center [340, 335] width 151 height 14
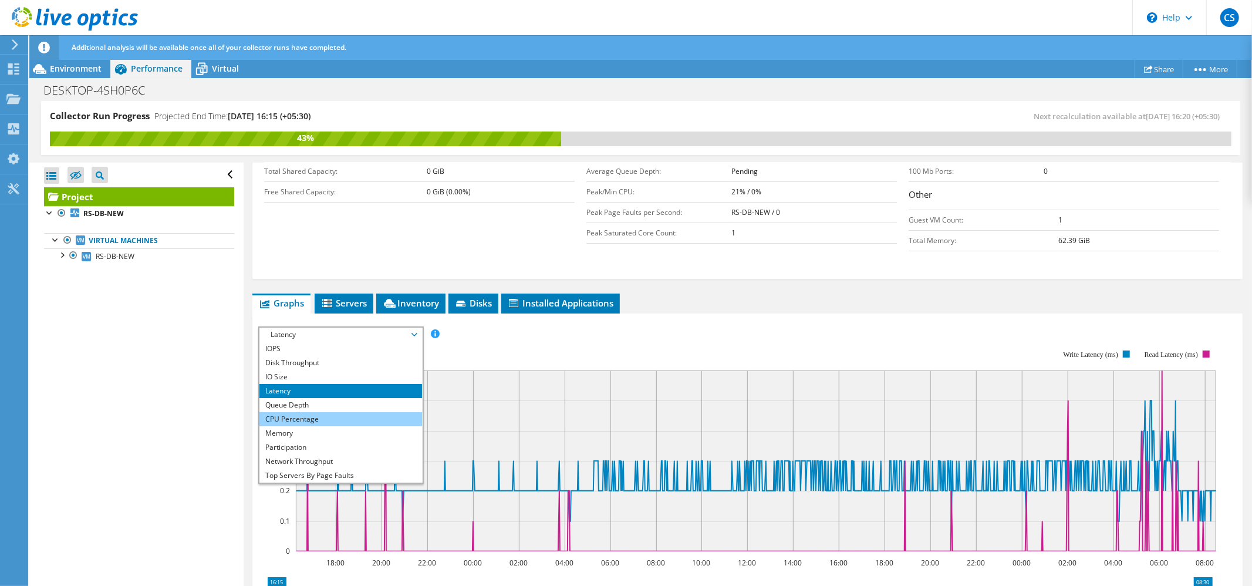
click at [306, 423] on li "CPU Percentage" at bounding box center [340, 419] width 163 height 14
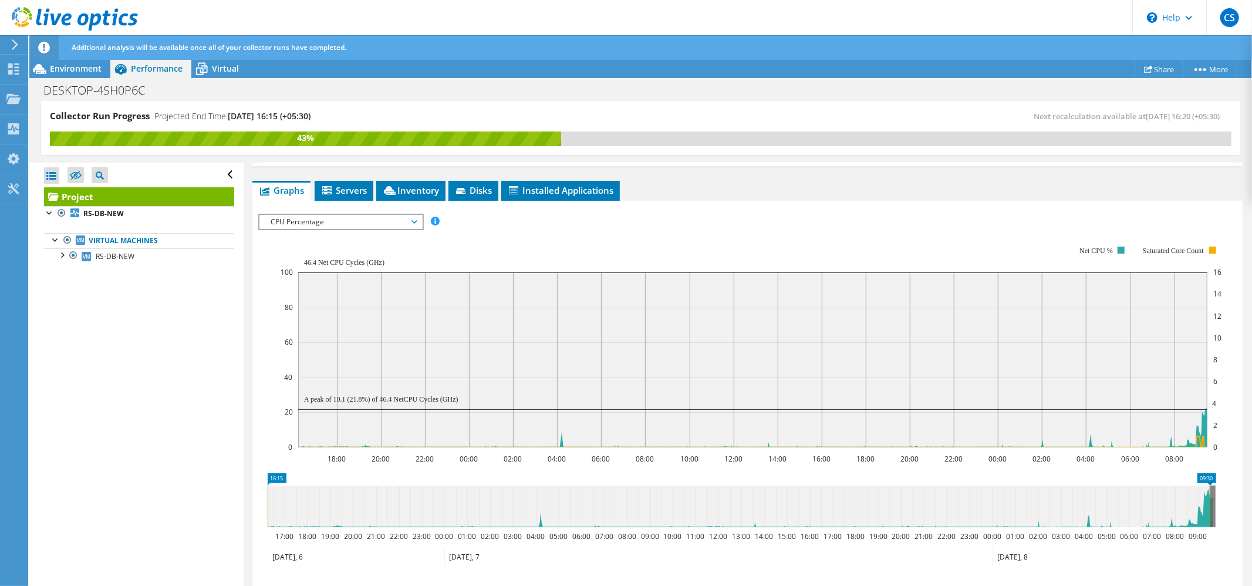
scroll to position [487, 0]
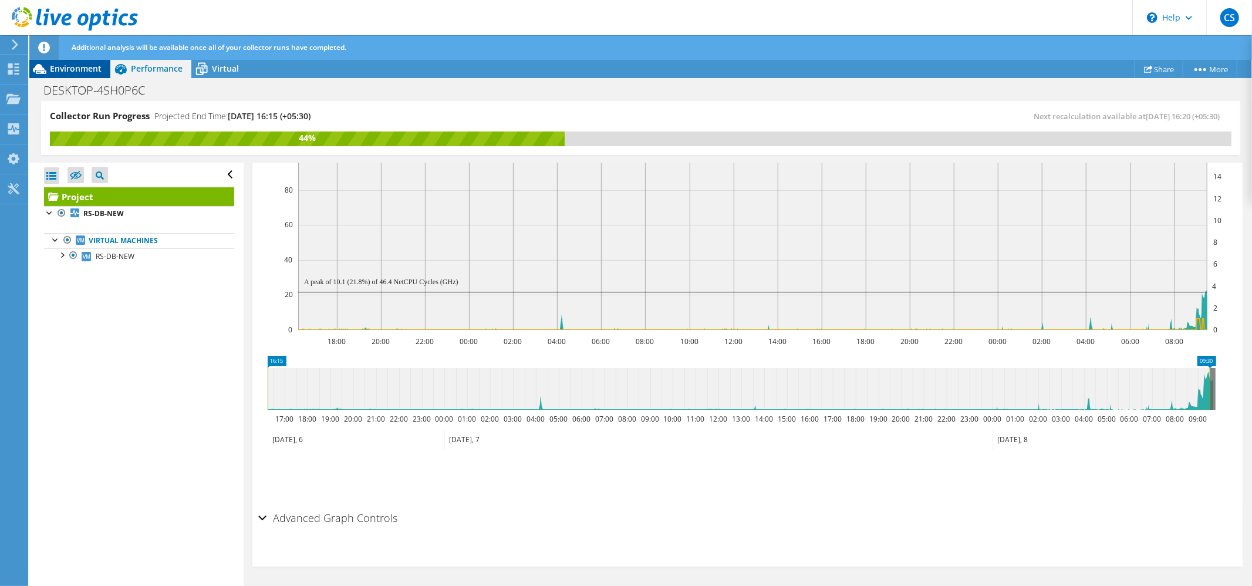
click at [81, 74] on div "Environment" at bounding box center [69, 68] width 81 height 19
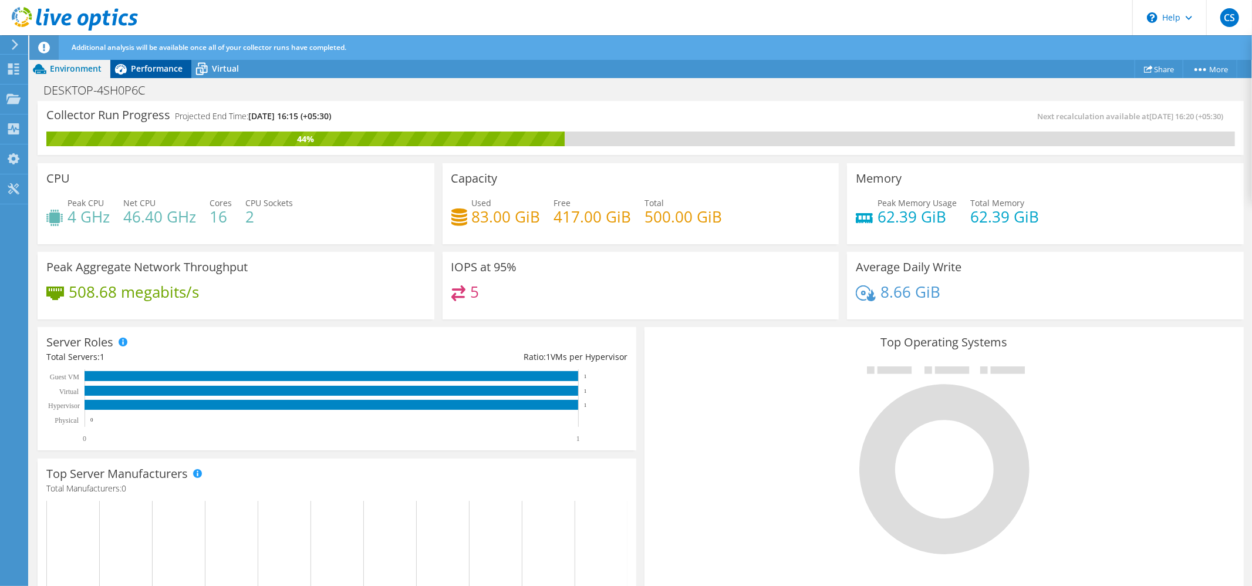
click at [157, 69] on span "Performance" at bounding box center [157, 68] width 52 height 11
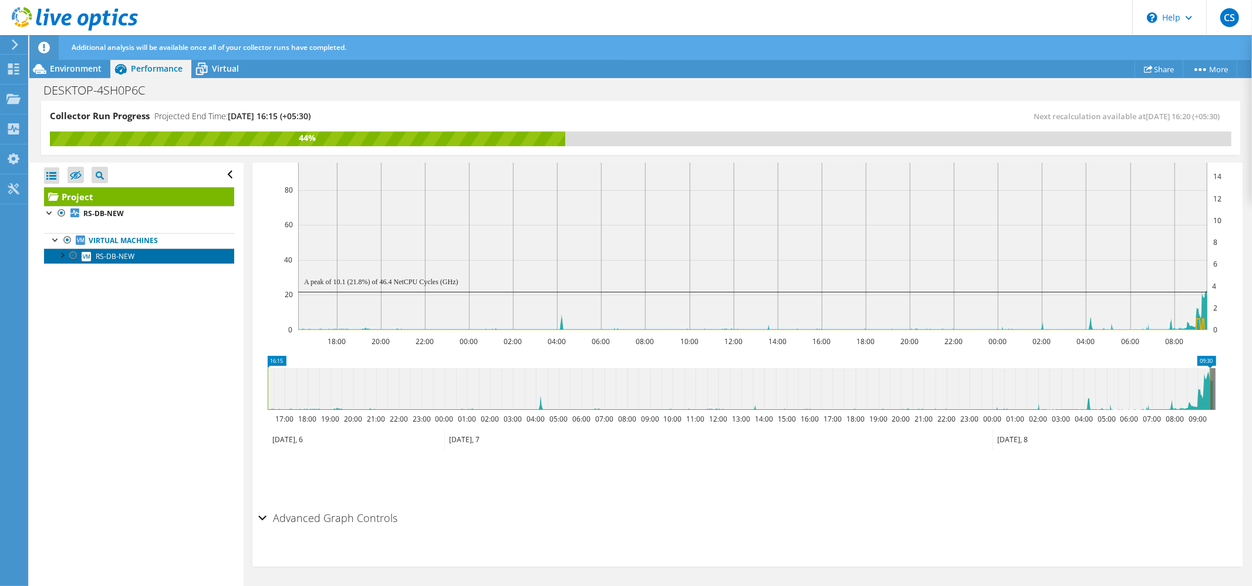
click at [114, 261] on span "RS-DB-NEW" at bounding box center [115, 256] width 39 height 10
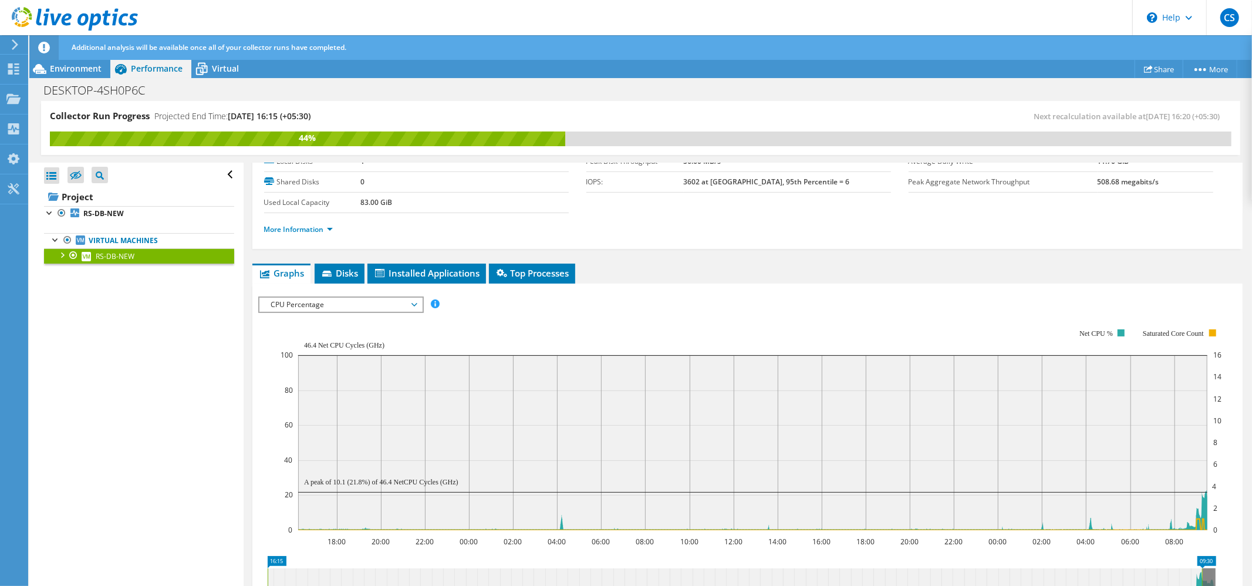
scroll to position [156, 0]
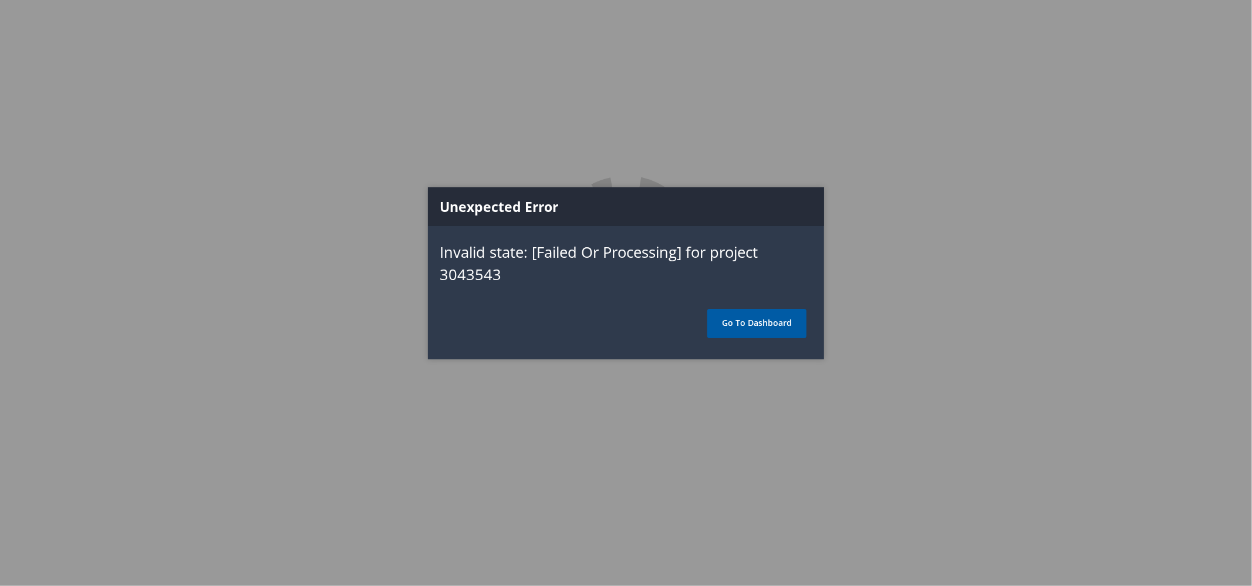
drag, startPoint x: 745, startPoint y: 329, endPoint x: 738, endPoint y: 325, distance: 7.9
click at [743, 328] on link "Go To Dashboard" at bounding box center [756, 323] width 99 height 29
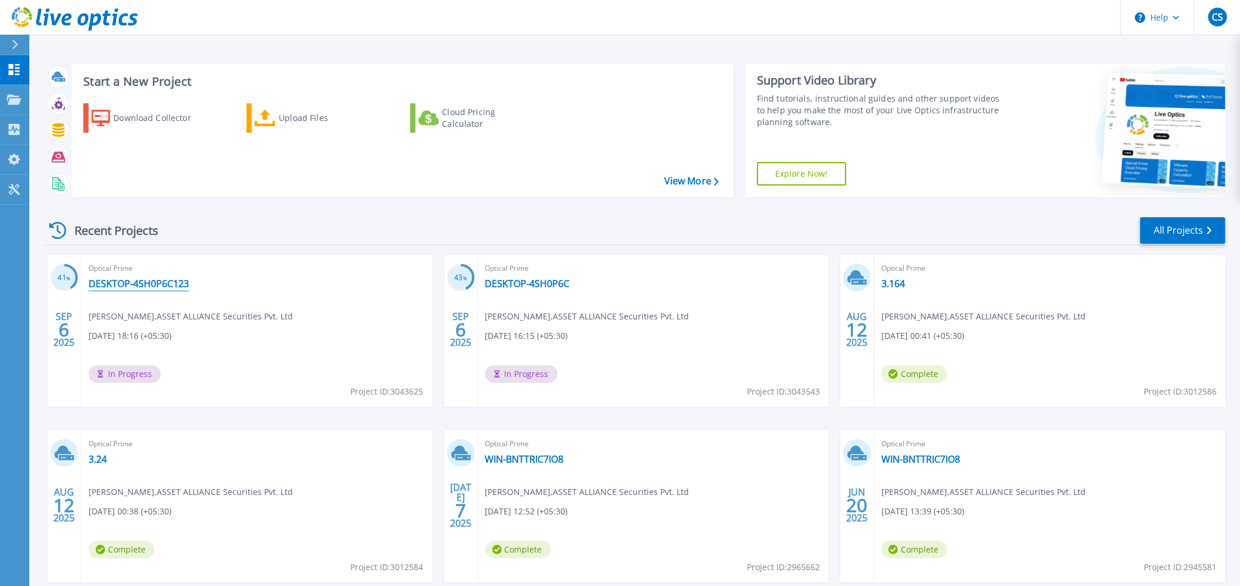
click at [124, 281] on link "DESKTOP-4SH0P6C123" at bounding box center [139, 284] width 100 height 12
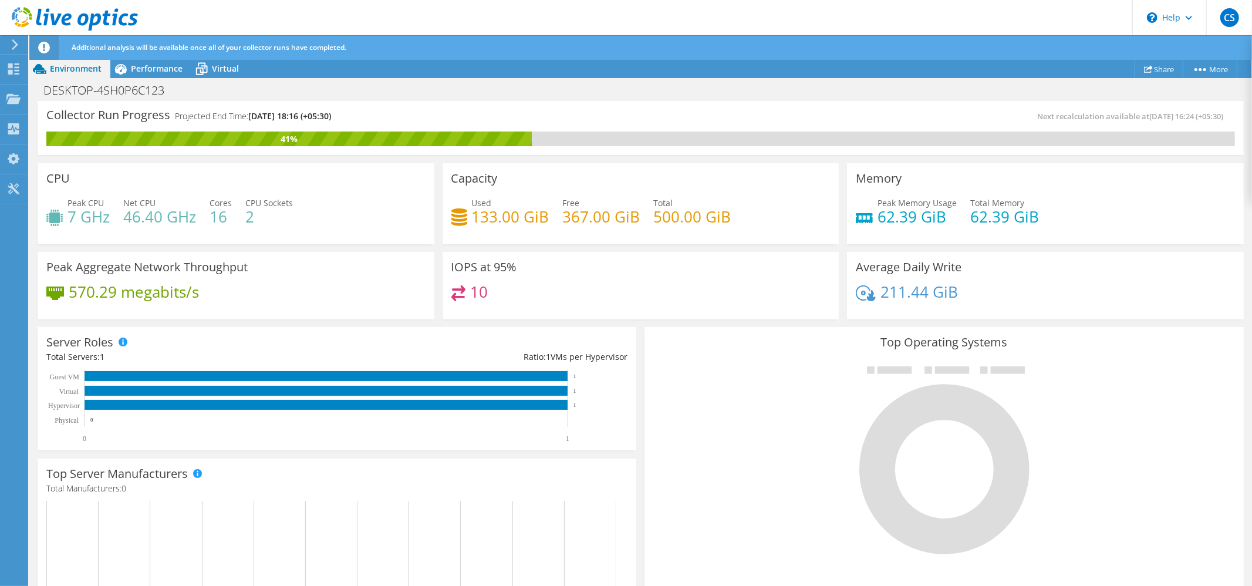
click at [672, 491] on div at bounding box center [943, 459] width 581 height 198
click at [127, 71] on icon at bounding box center [120, 69] width 21 height 21
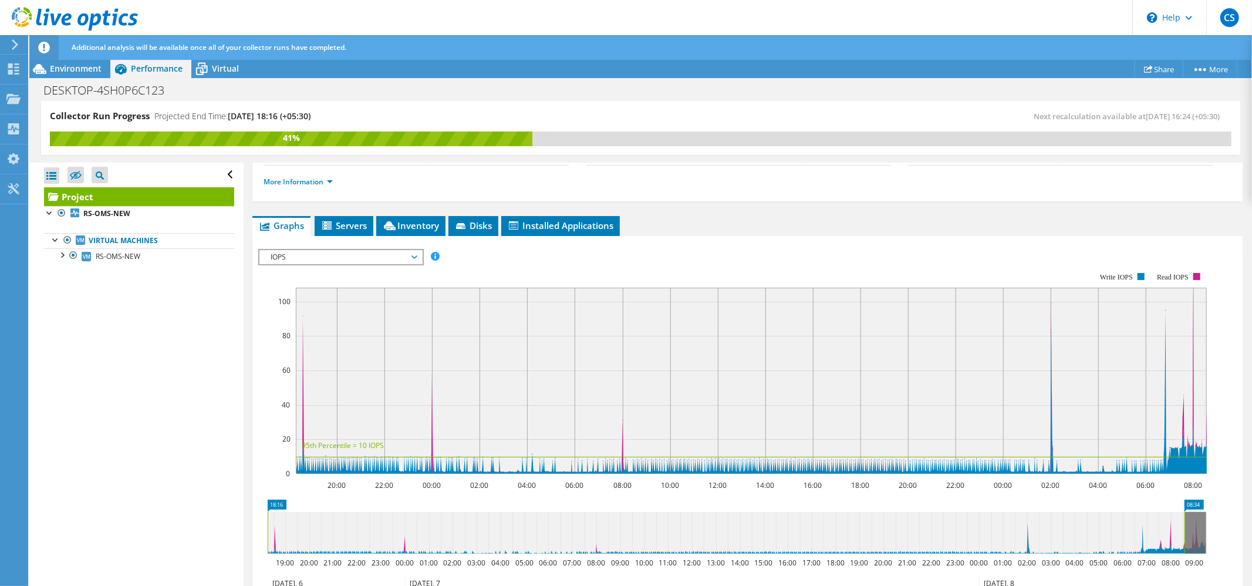
scroll to position [156, 0]
click at [352, 252] on span "IOPS" at bounding box center [340, 256] width 151 height 14
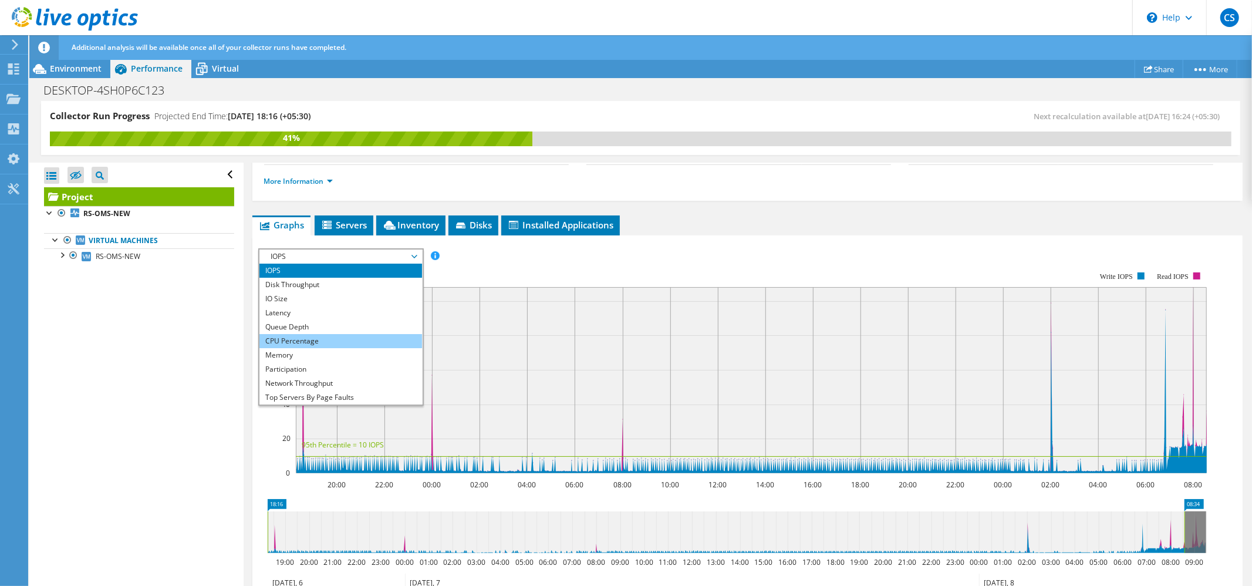
click at [301, 341] on li "CPU Percentage" at bounding box center [340, 341] width 163 height 14
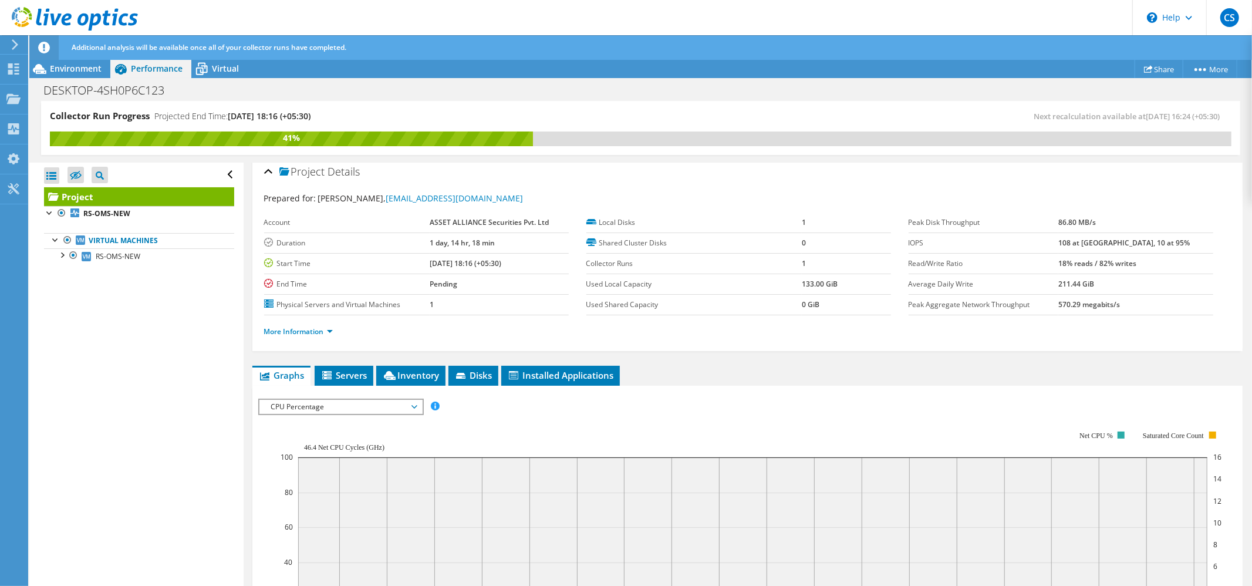
scroll to position [0, 0]
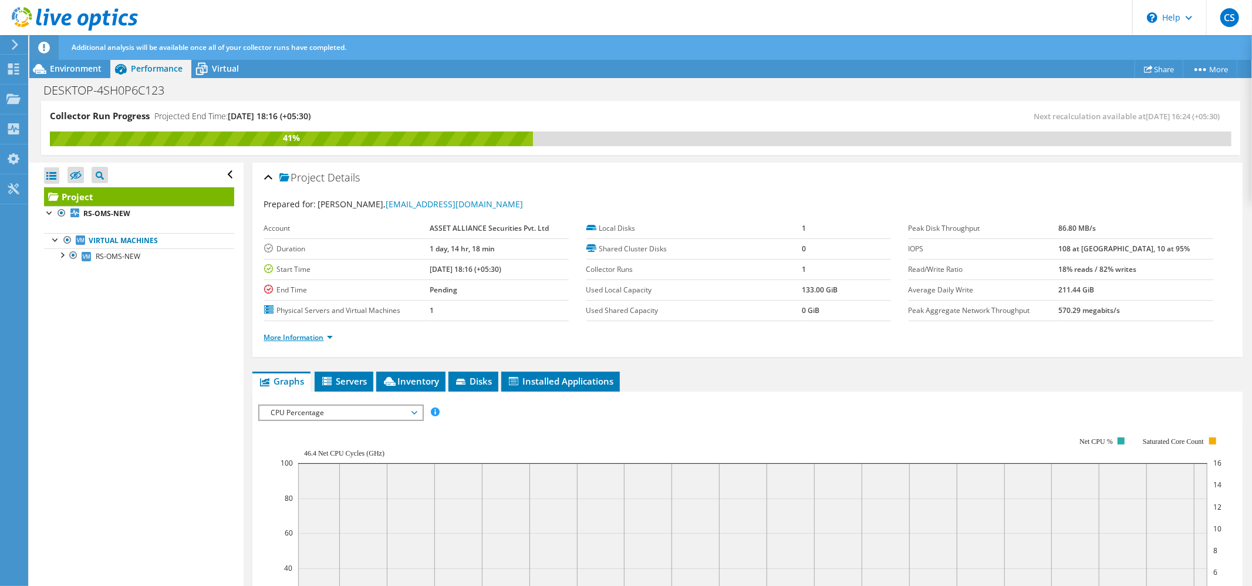
click at [322, 342] on link "More Information" at bounding box center [298, 337] width 69 height 10
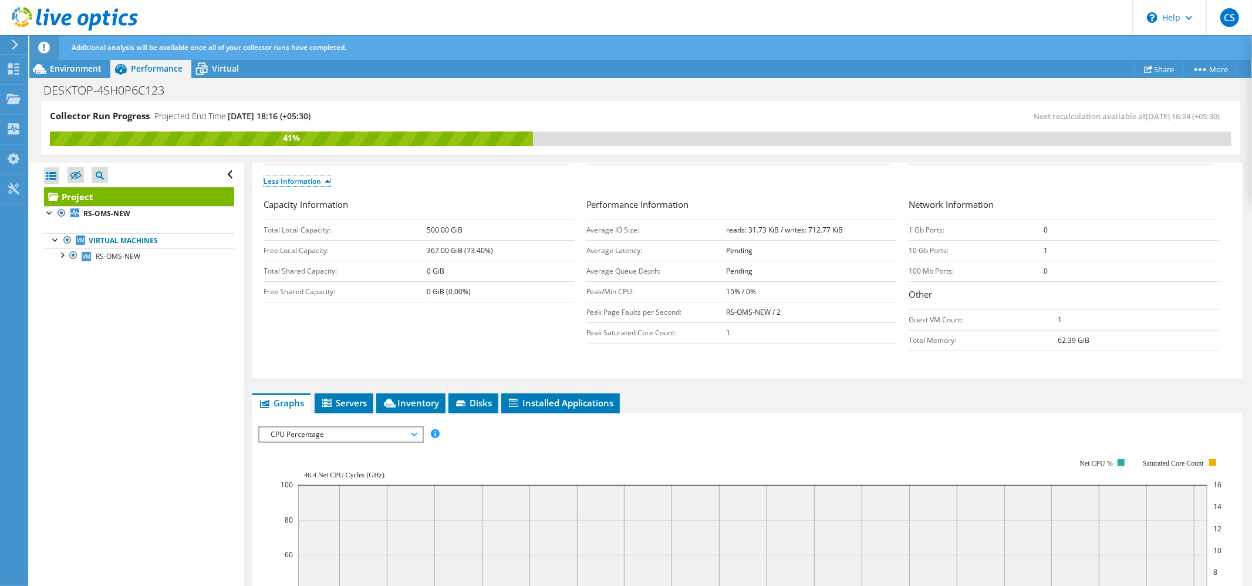
scroll to position [470, 0]
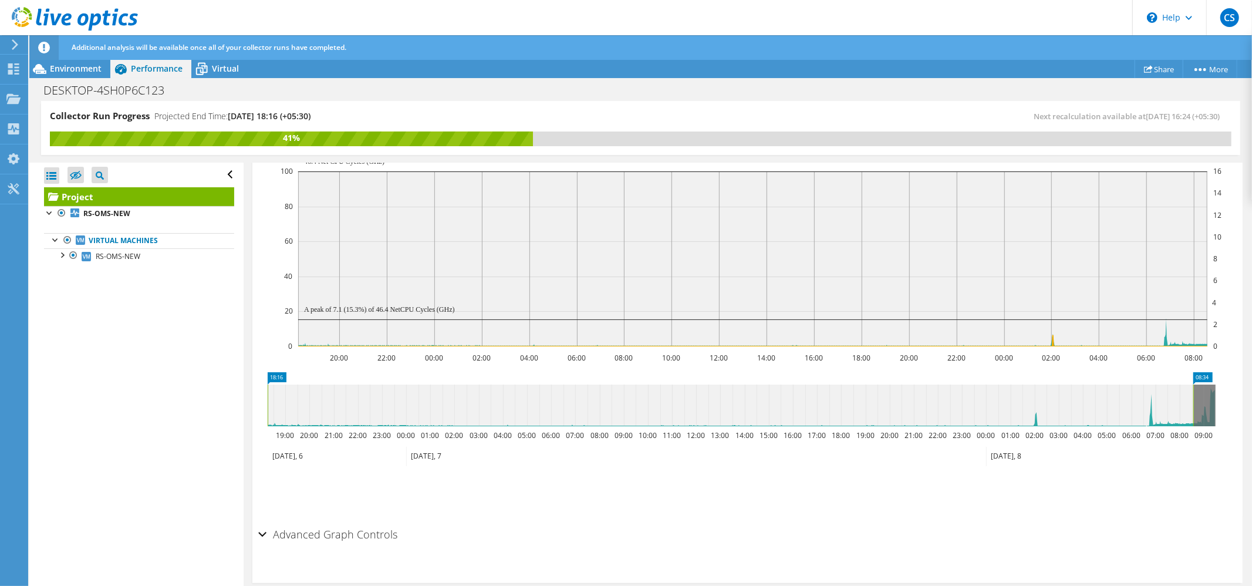
click at [181, 503] on div "Open All Close All Hide Excluded Nodes Project Tree Filter" at bounding box center [136, 375] width 214 height 424
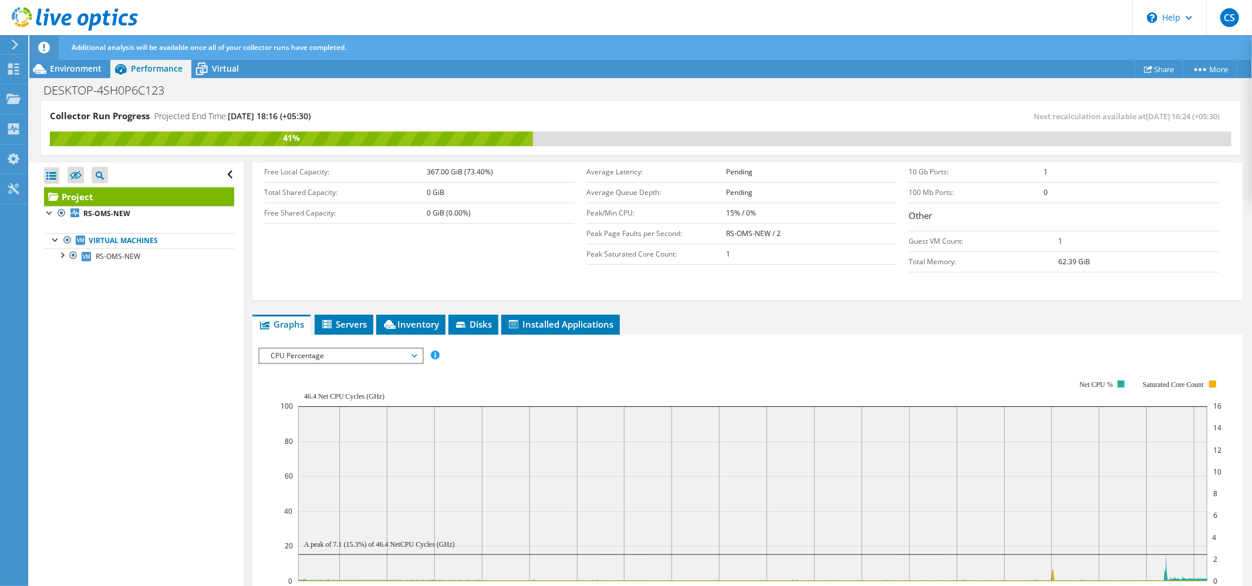
scroll to position [391, 0]
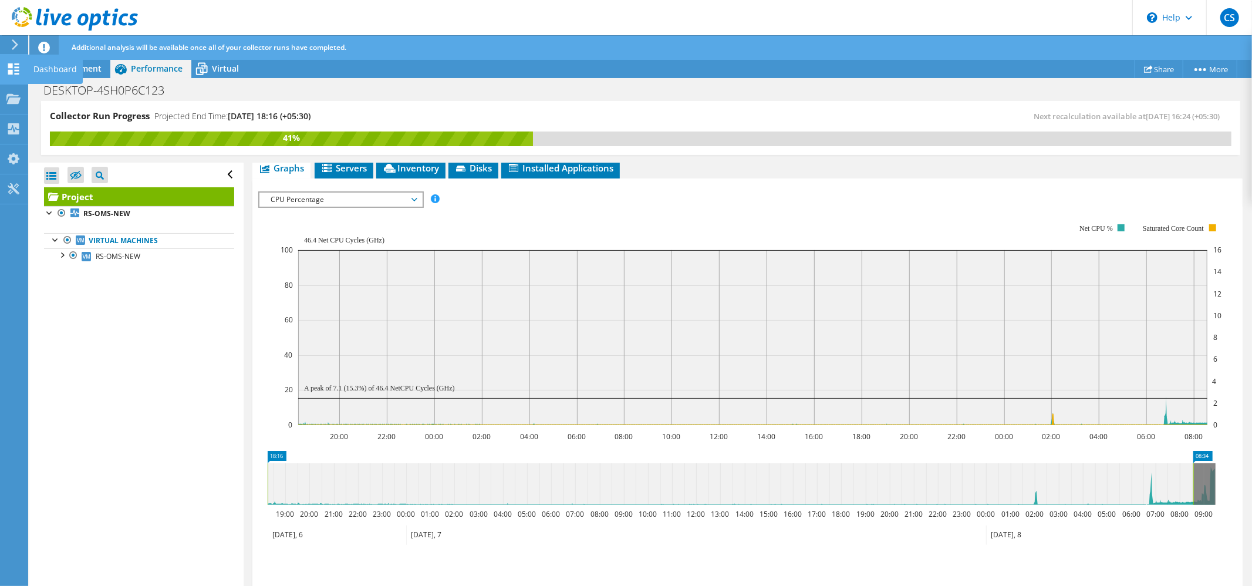
click at [7, 69] on icon at bounding box center [13, 68] width 14 height 11
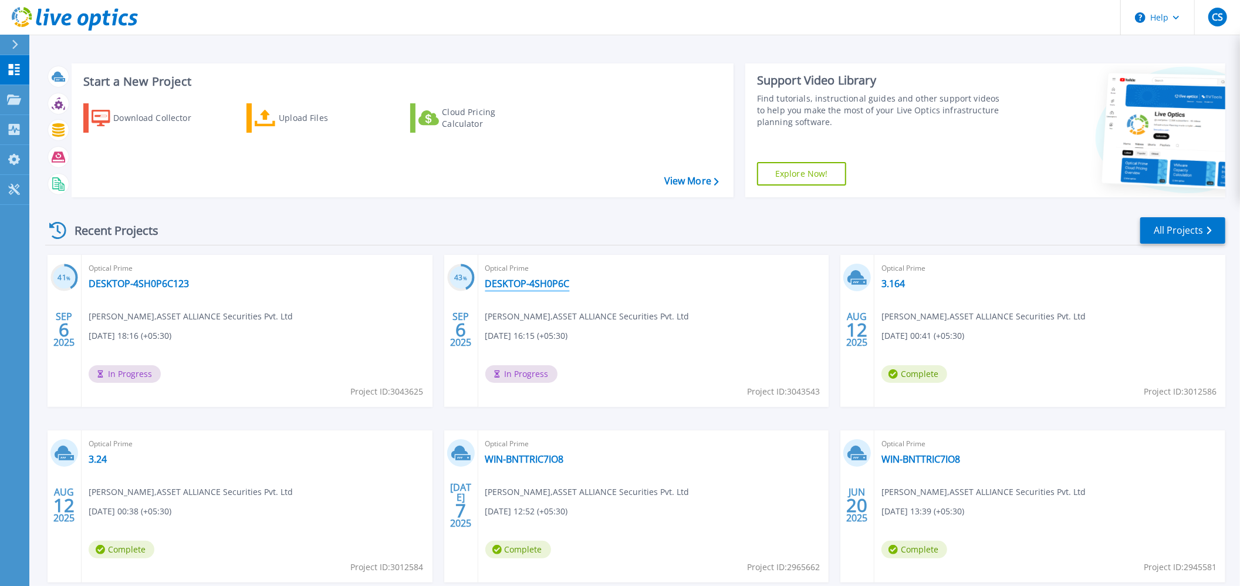
click at [533, 283] on link "DESKTOP-4SH0P6C" at bounding box center [527, 284] width 85 height 12
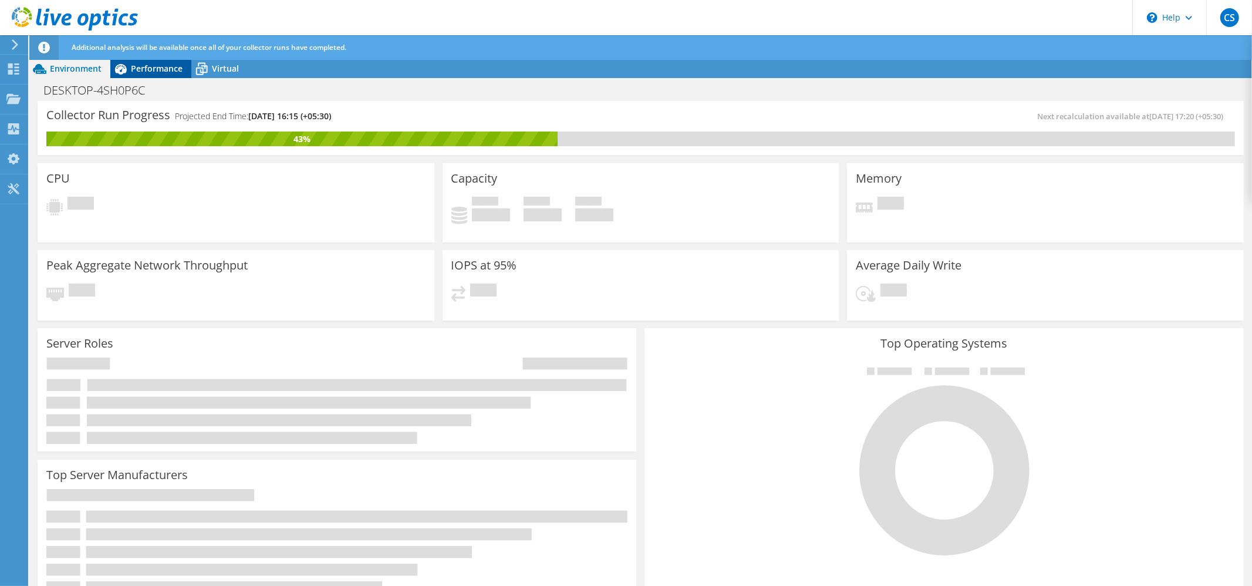
click at [160, 48] on span "Additional analysis will be available once all of your collector runs have comp…" at bounding box center [209, 47] width 275 height 10
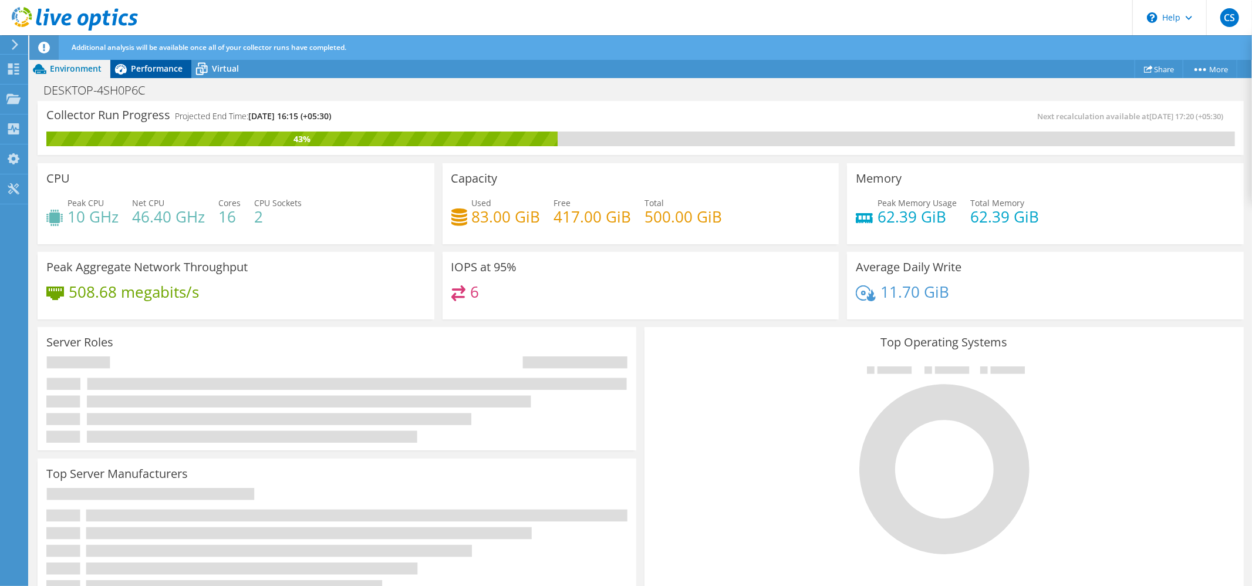
click at [149, 67] on span "Performance" at bounding box center [157, 68] width 52 height 11
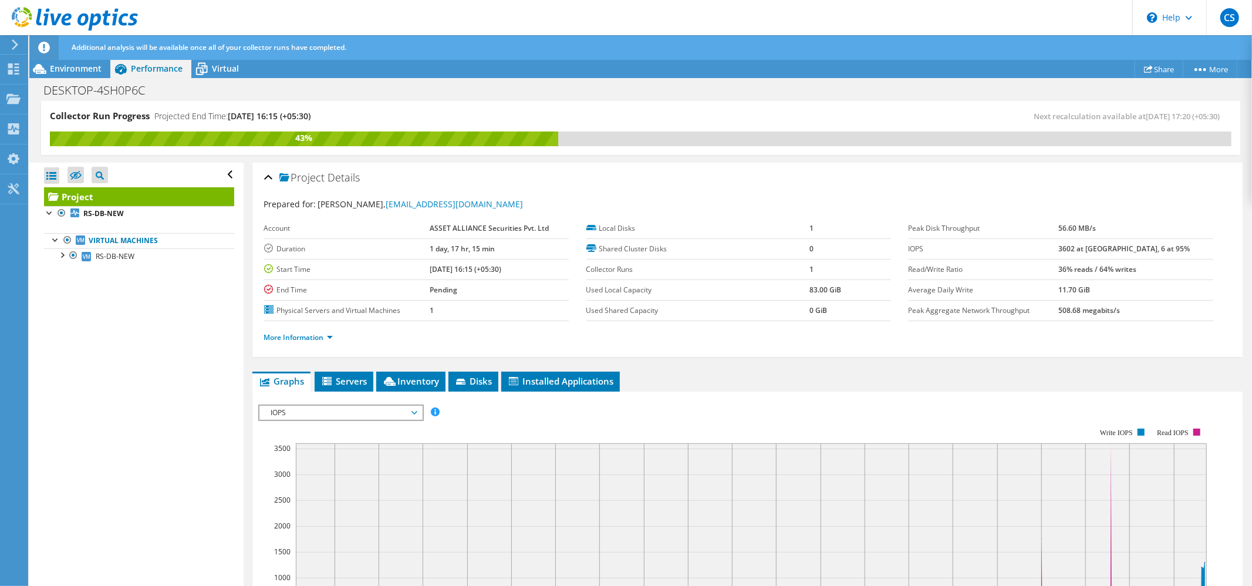
click at [400, 410] on span "IOPS" at bounding box center [340, 413] width 151 height 14
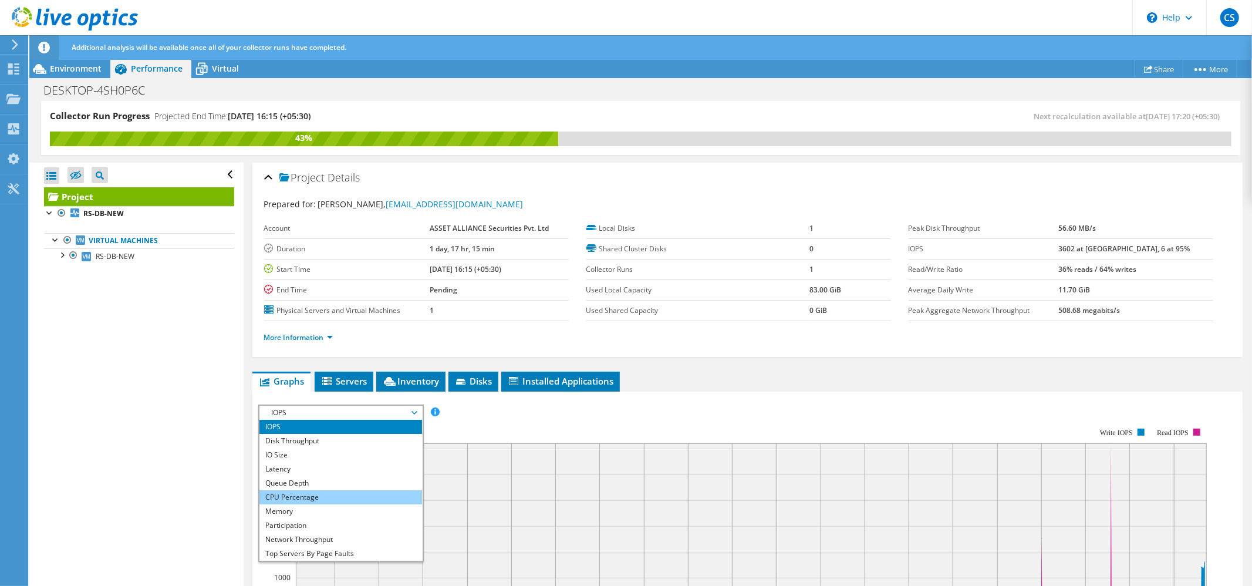
click at [299, 494] on li "CPU Percentage" at bounding box center [340, 497] width 163 height 14
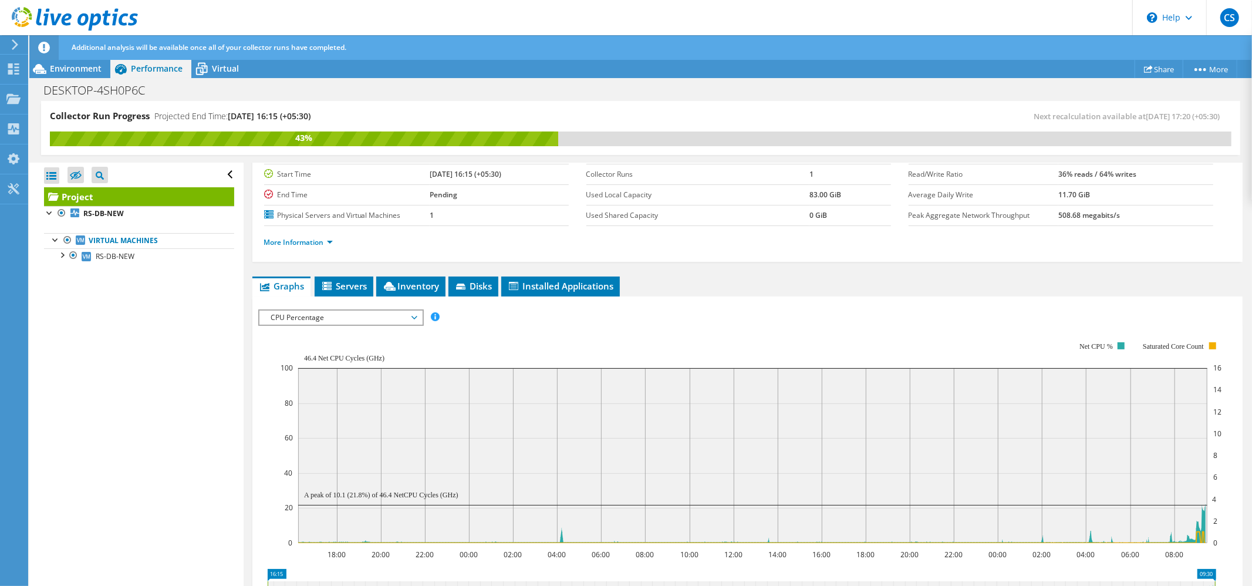
scroll to position [235, 0]
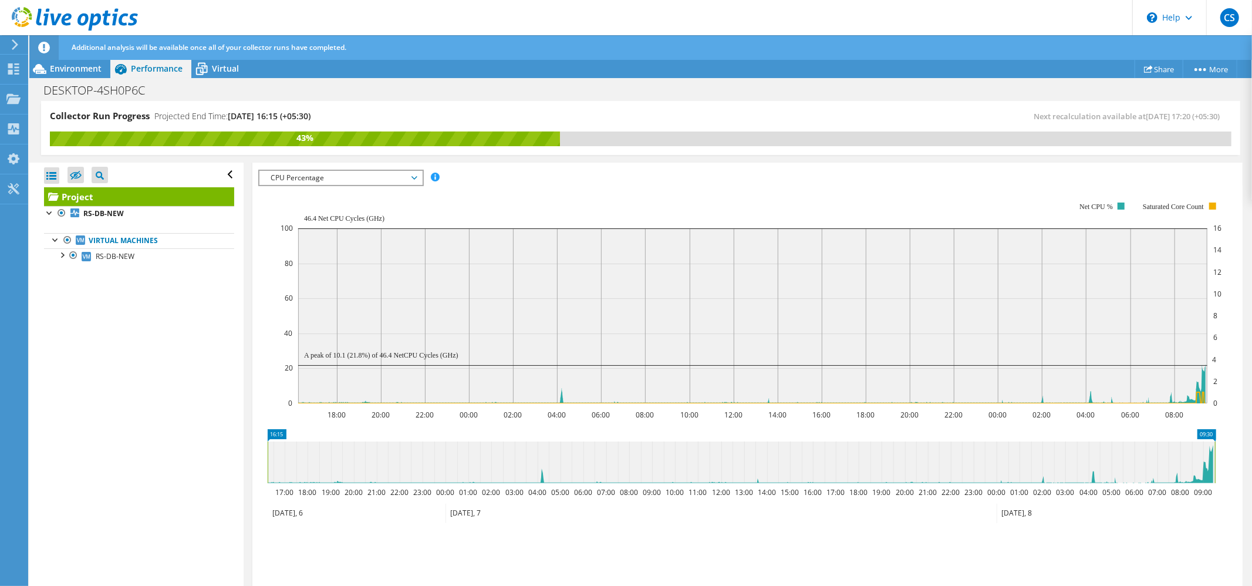
click at [294, 177] on span "CPU Percentage" at bounding box center [340, 178] width 151 height 14
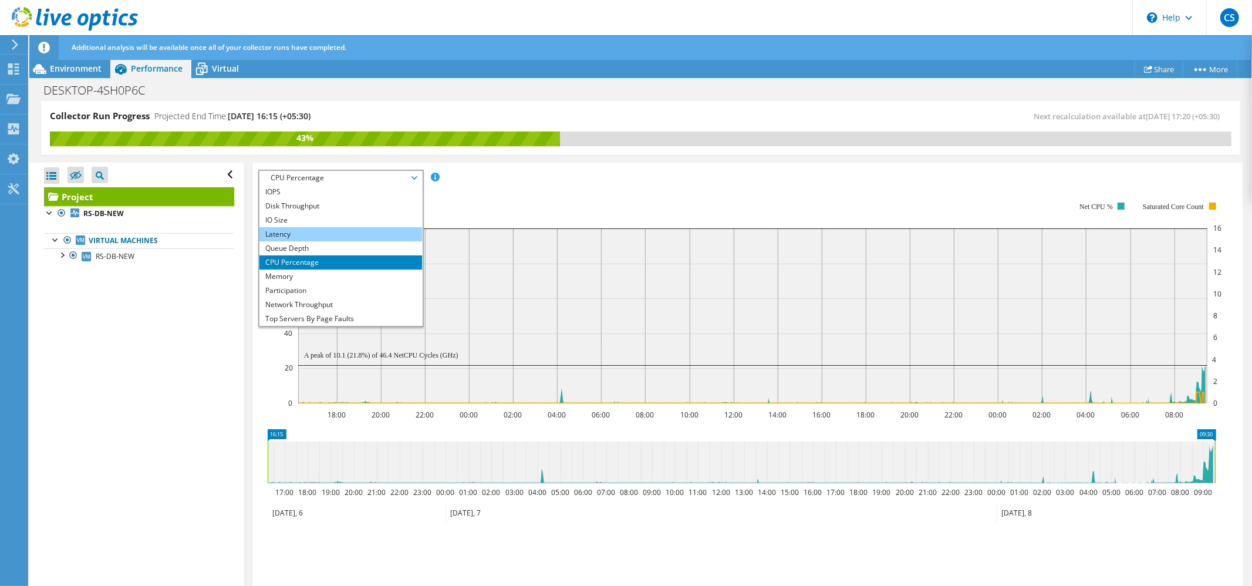
click at [295, 235] on li "Latency" at bounding box center [340, 234] width 163 height 14
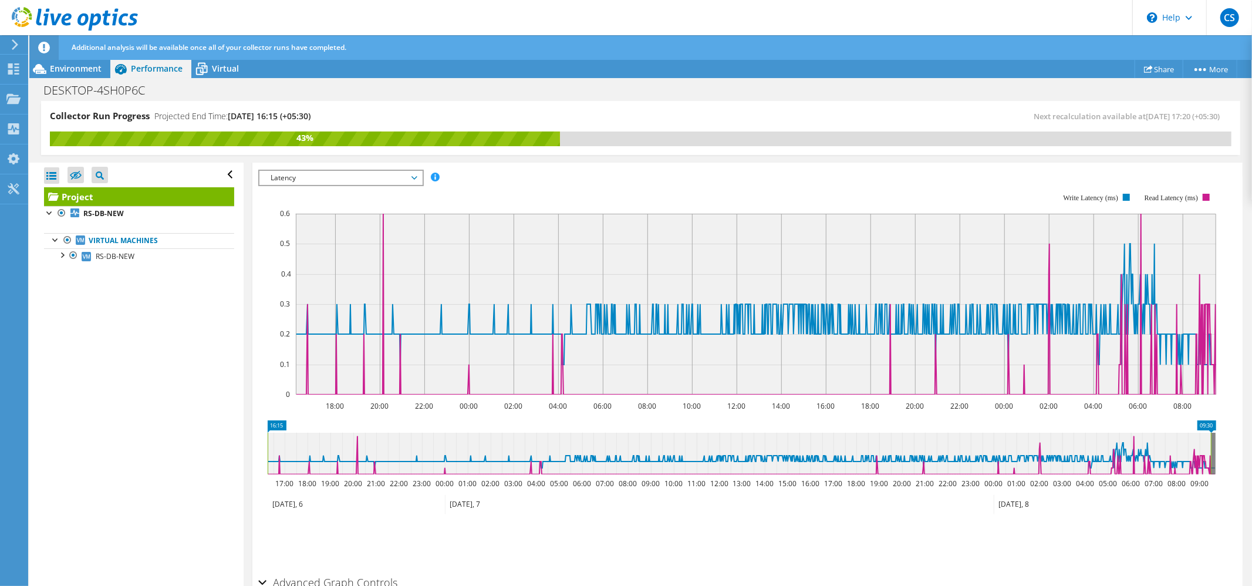
click at [411, 180] on span "Latency" at bounding box center [340, 178] width 151 height 14
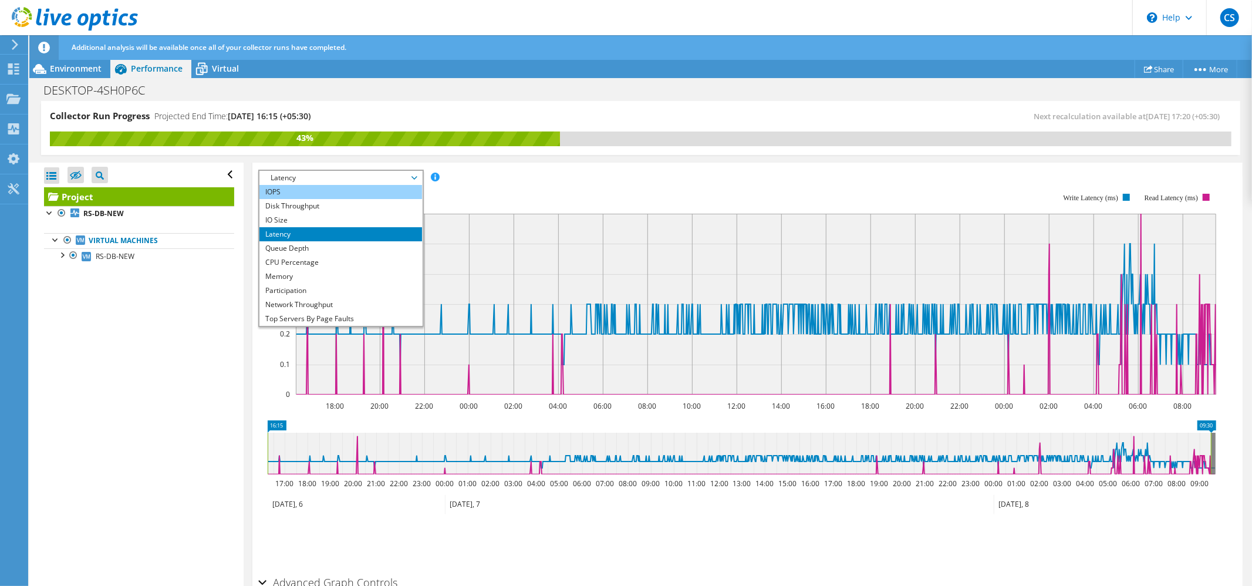
click at [330, 194] on li "IOPS" at bounding box center [340, 192] width 163 height 14
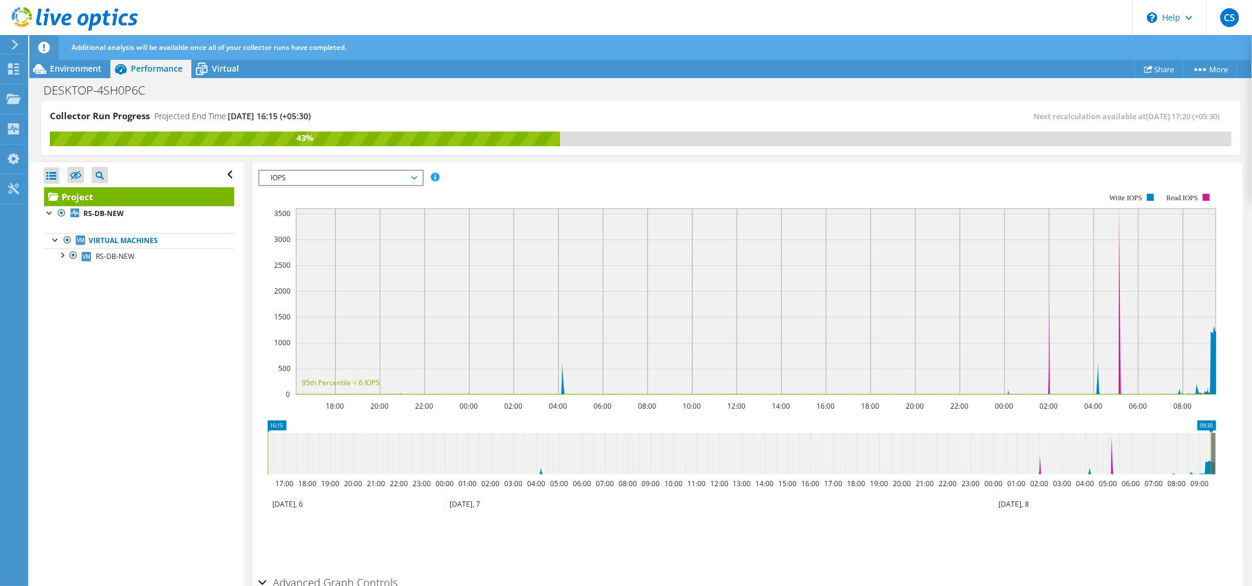
click at [417, 182] on span "IOPS" at bounding box center [340, 178] width 163 height 14
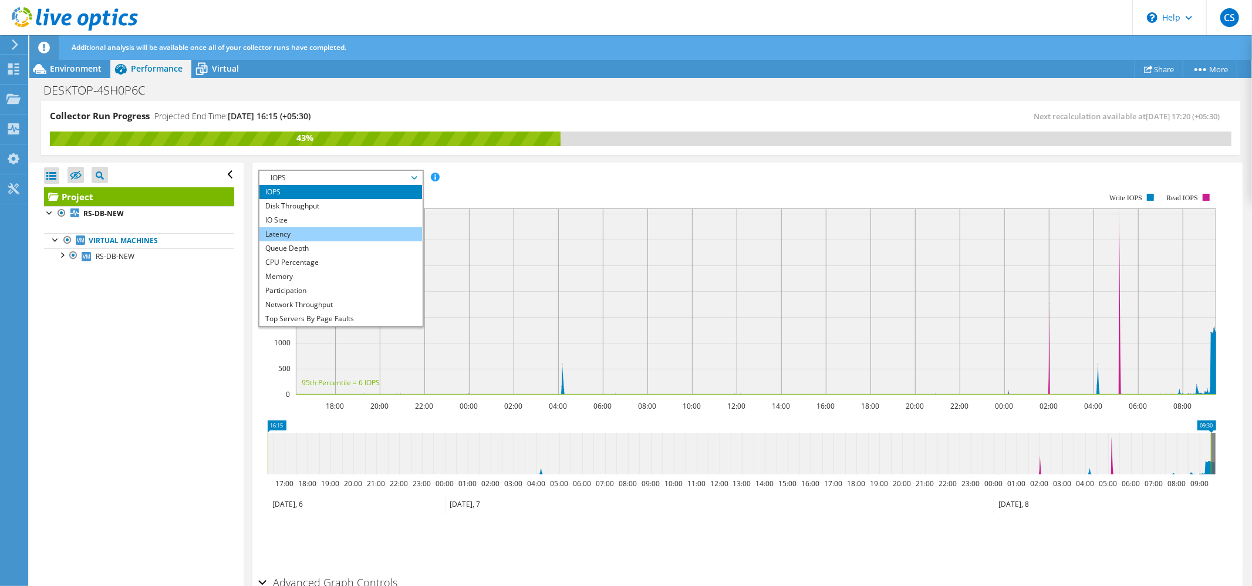
click at [313, 229] on li "Latency" at bounding box center [340, 234] width 163 height 14
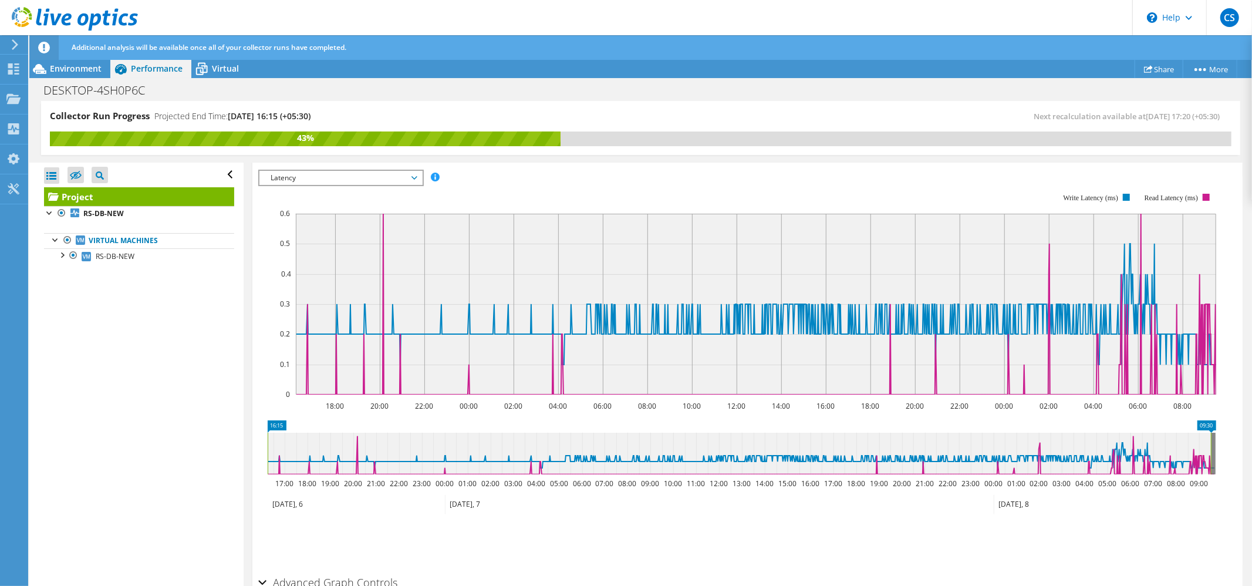
click at [289, 184] on span "Latency" at bounding box center [340, 178] width 151 height 14
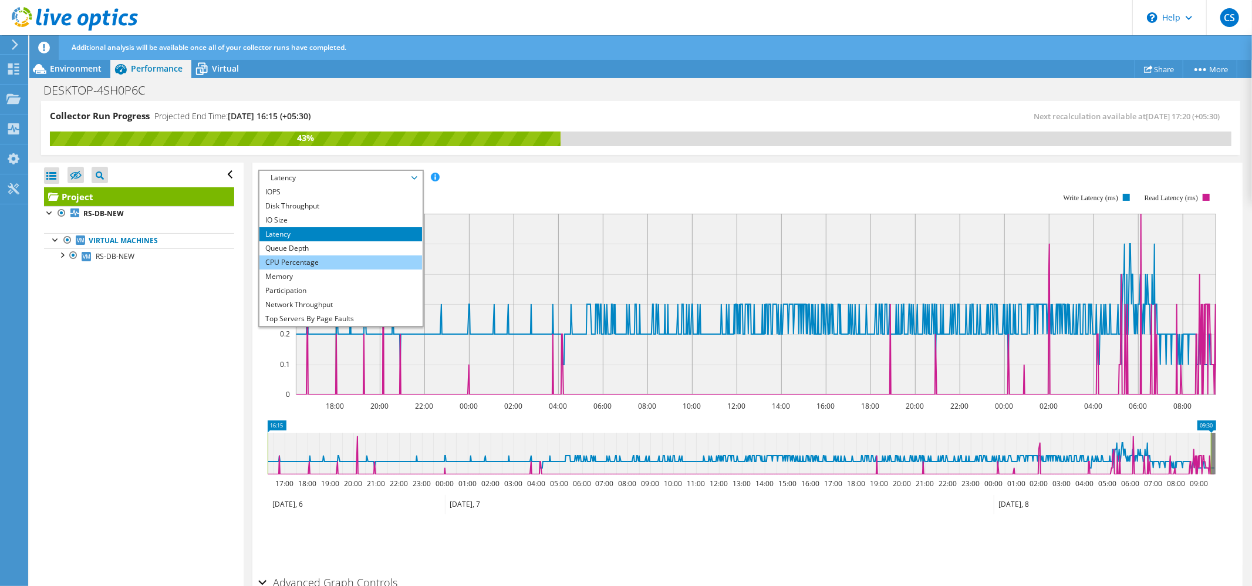
click at [292, 262] on li "CPU Percentage" at bounding box center [340, 262] width 163 height 14
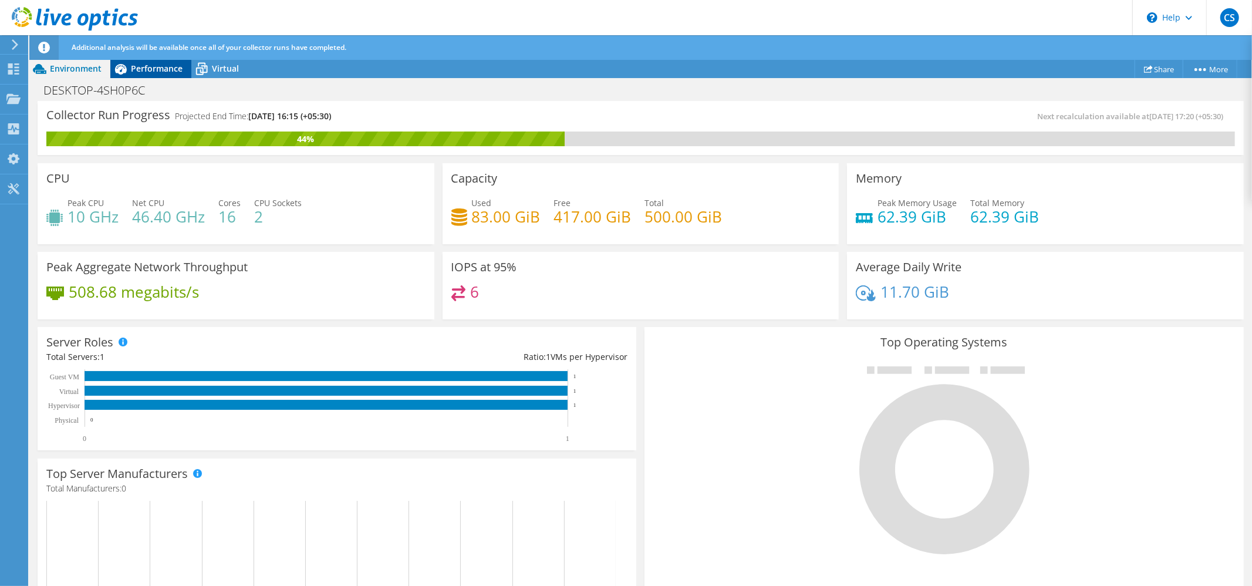
click at [151, 69] on span "Performance" at bounding box center [157, 68] width 52 height 11
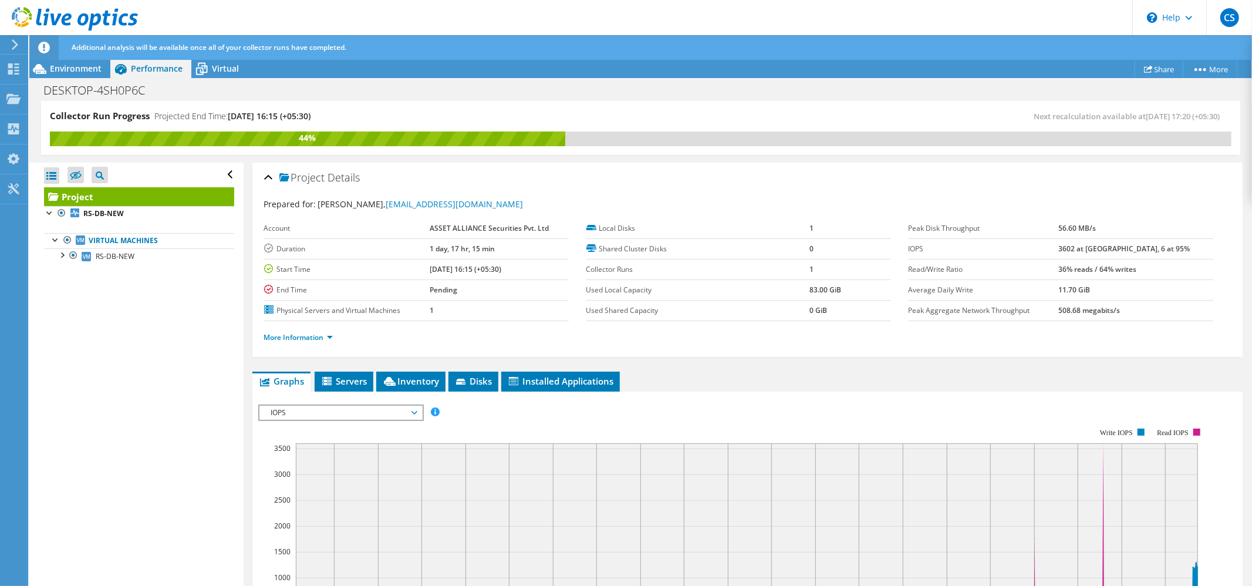
click at [336, 414] on span "IOPS" at bounding box center [340, 413] width 151 height 14
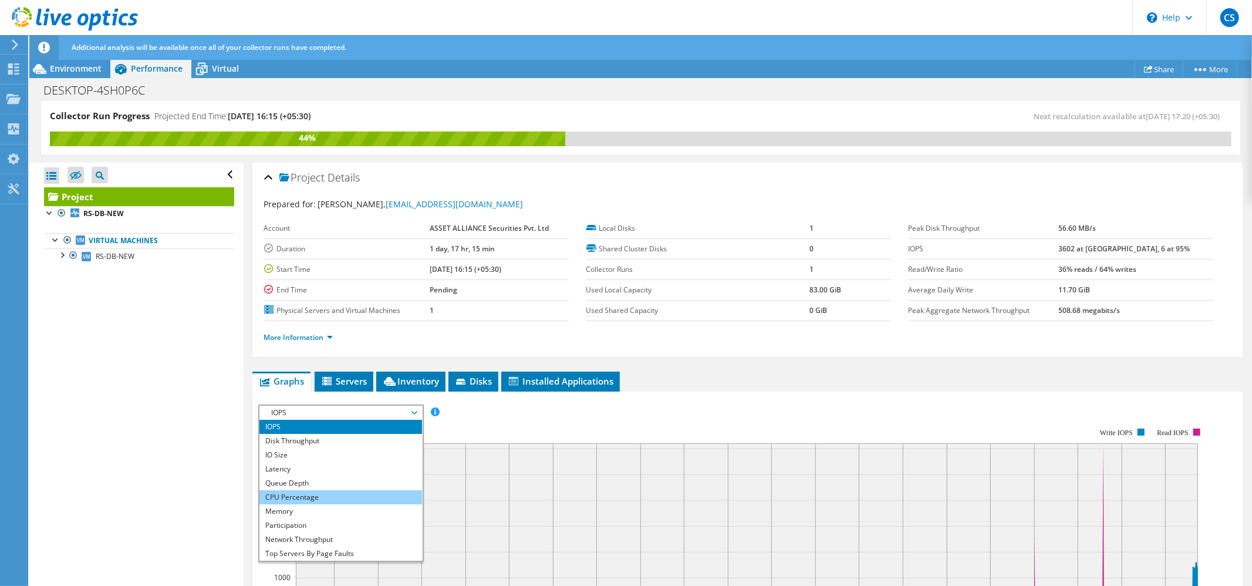
click at [311, 495] on li "CPU Percentage" at bounding box center [340, 497] width 163 height 14
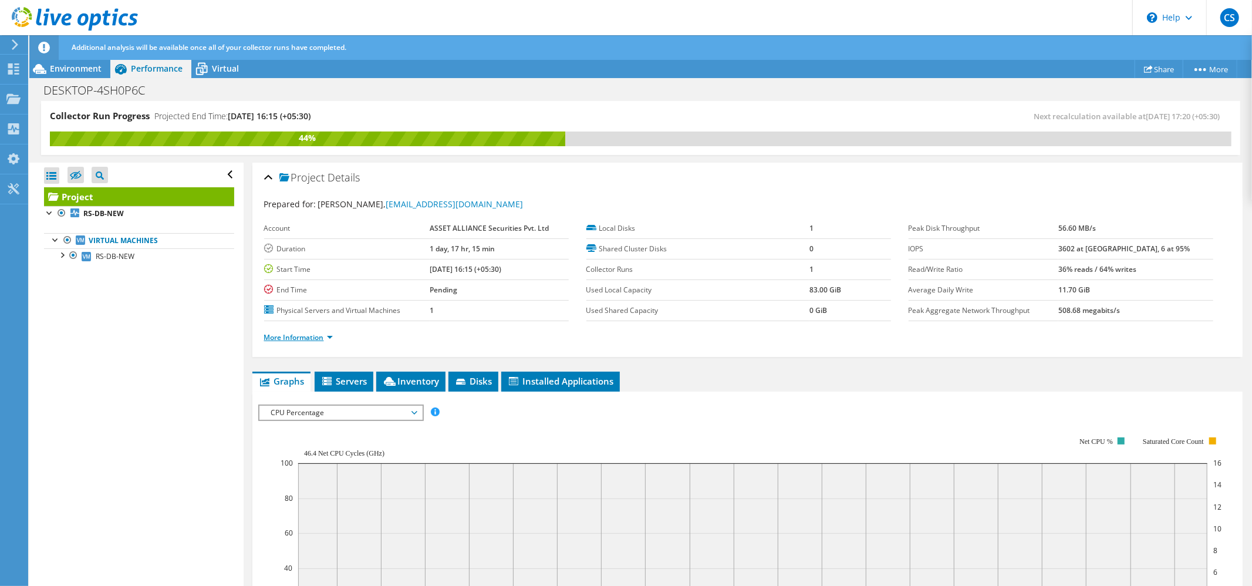
click at [306, 341] on link "More Information" at bounding box center [298, 337] width 69 height 10
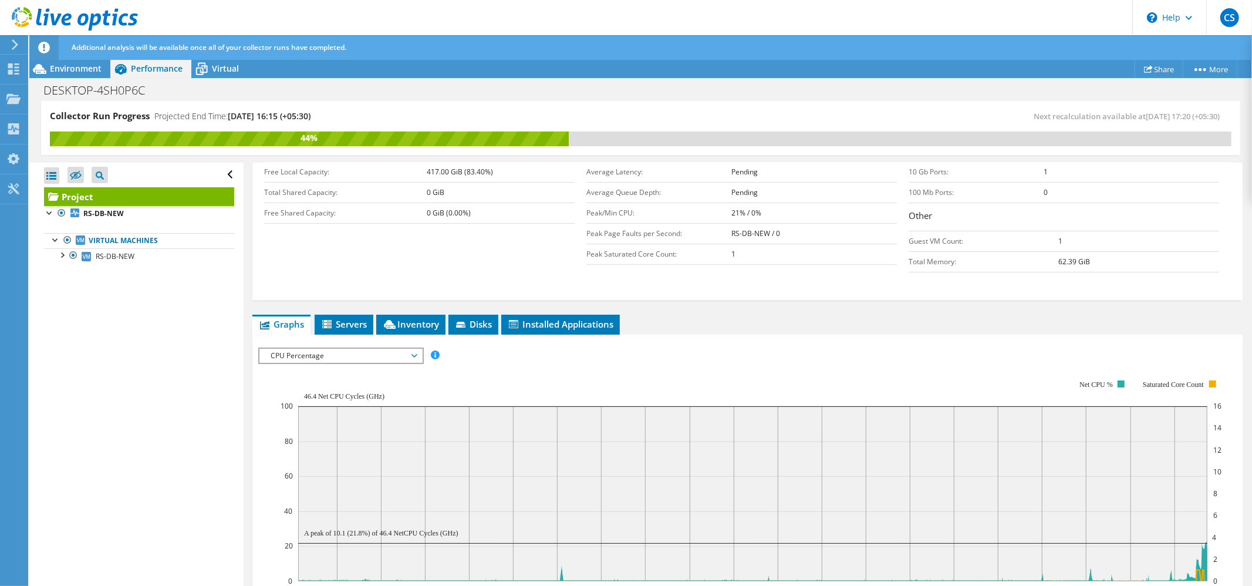
scroll to position [487, 0]
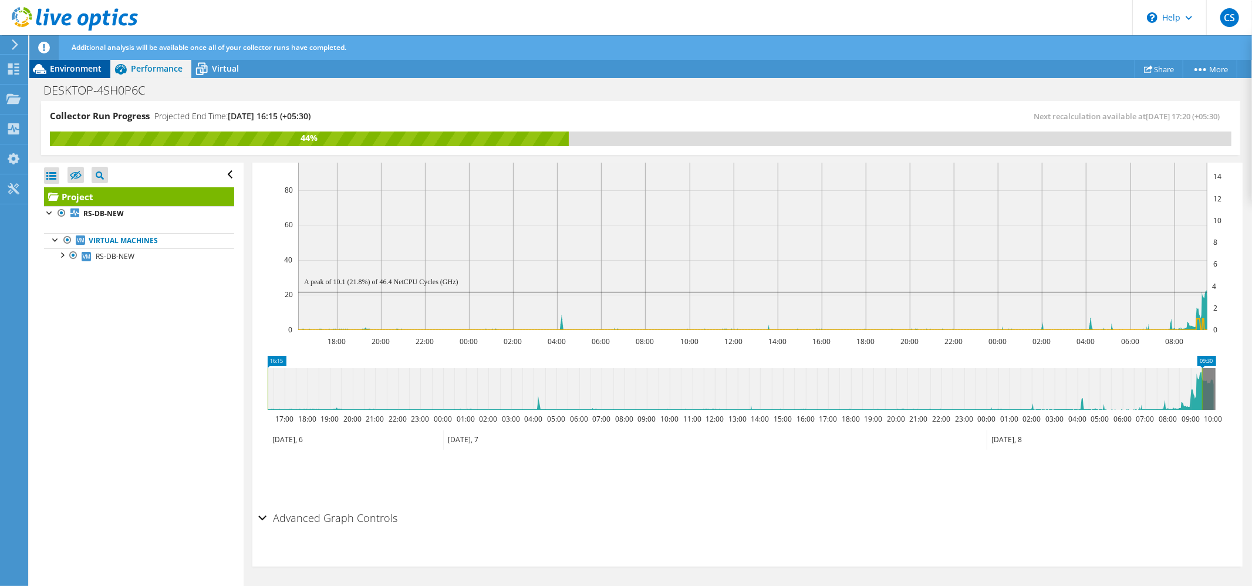
click at [73, 75] on div "Environment" at bounding box center [69, 68] width 81 height 19
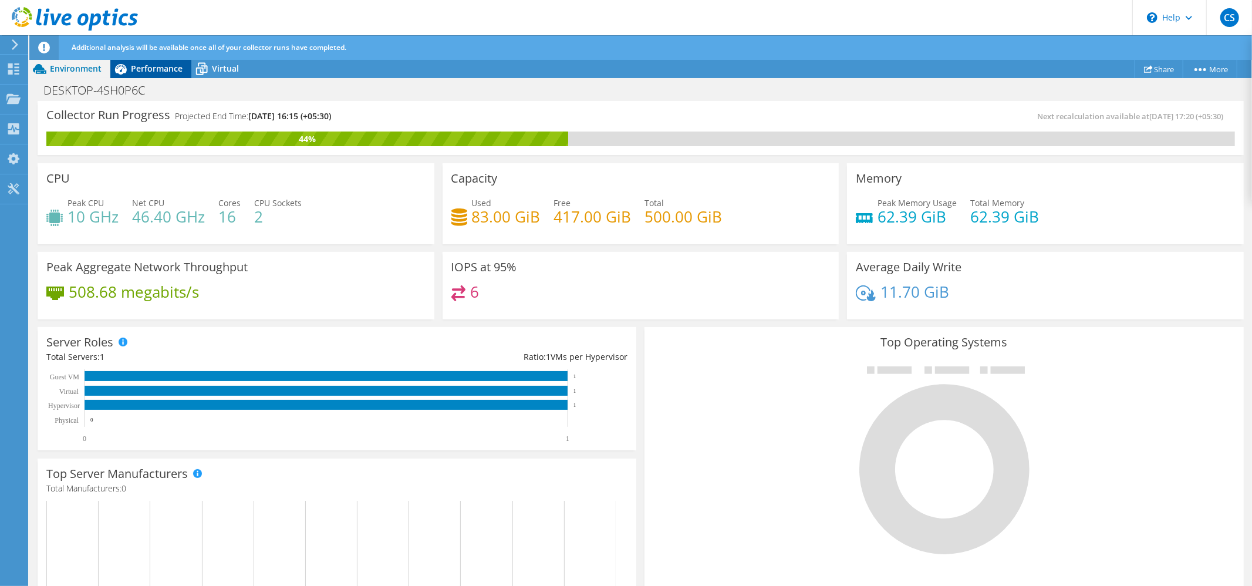
click at [134, 69] on span "Performance" at bounding box center [157, 68] width 52 height 11
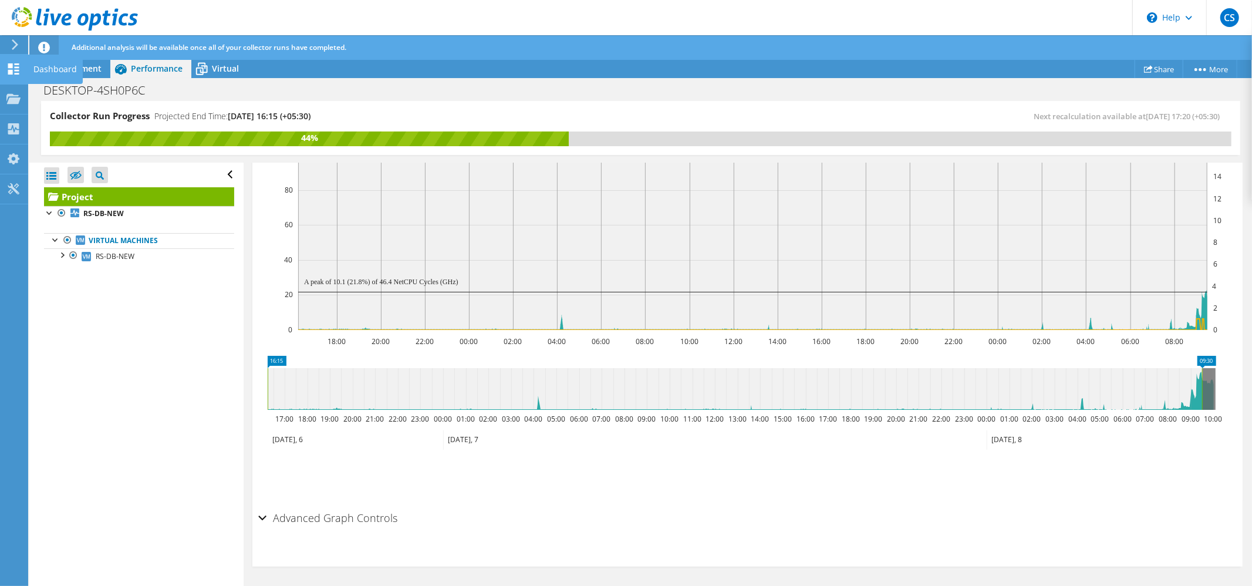
click at [9, 71] on use at bounding box center [13, 68] width 11 height 11
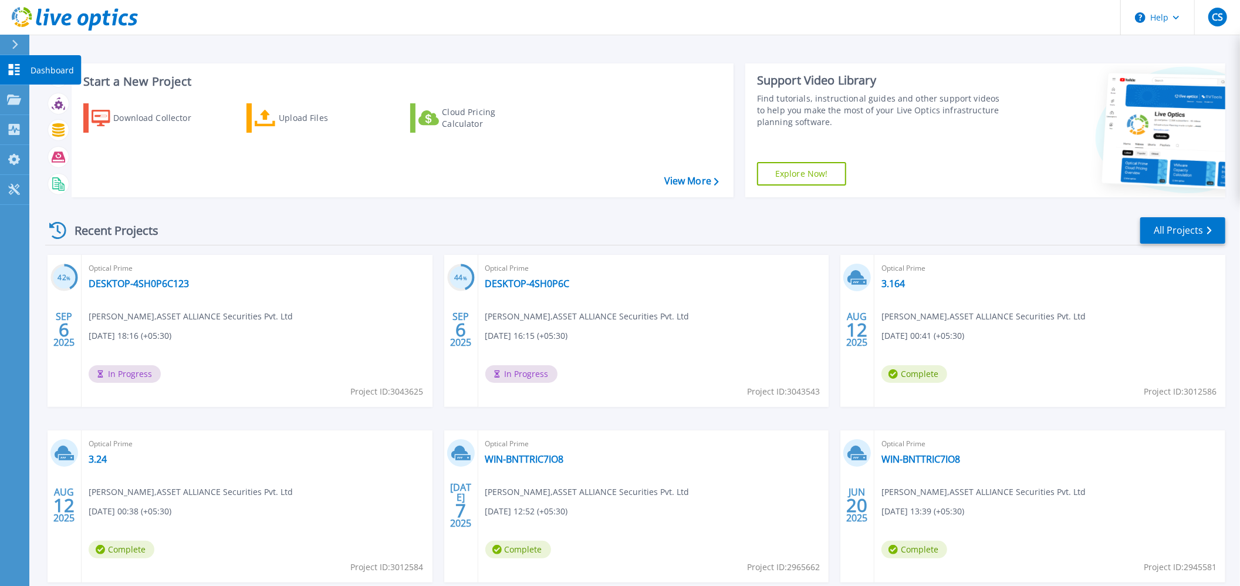
click at [15, 75] on div at bounding box center [14, 69] width 14 height 12
